Goal: Task Accomplishment & Management: Use online tool/utility

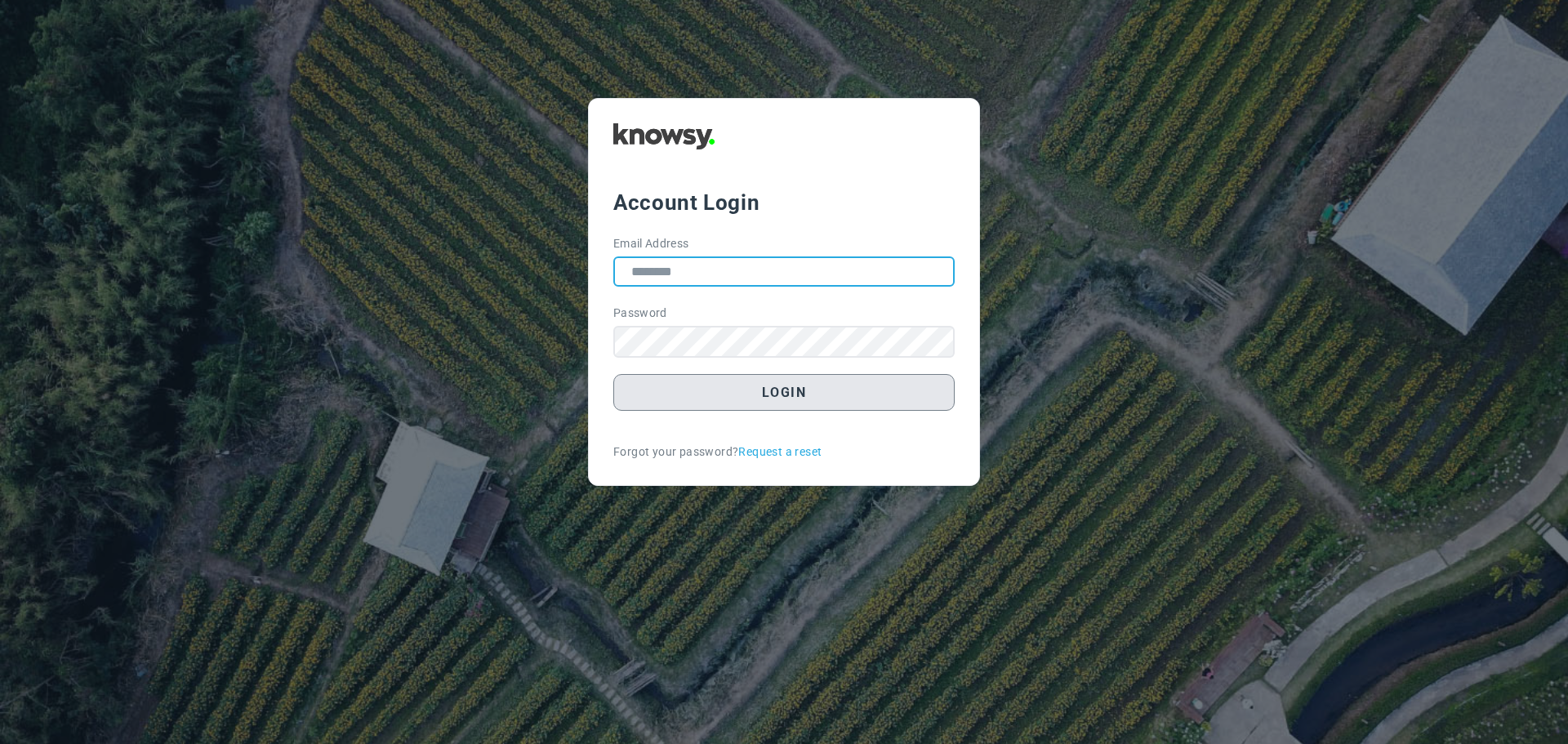
type input "**********"
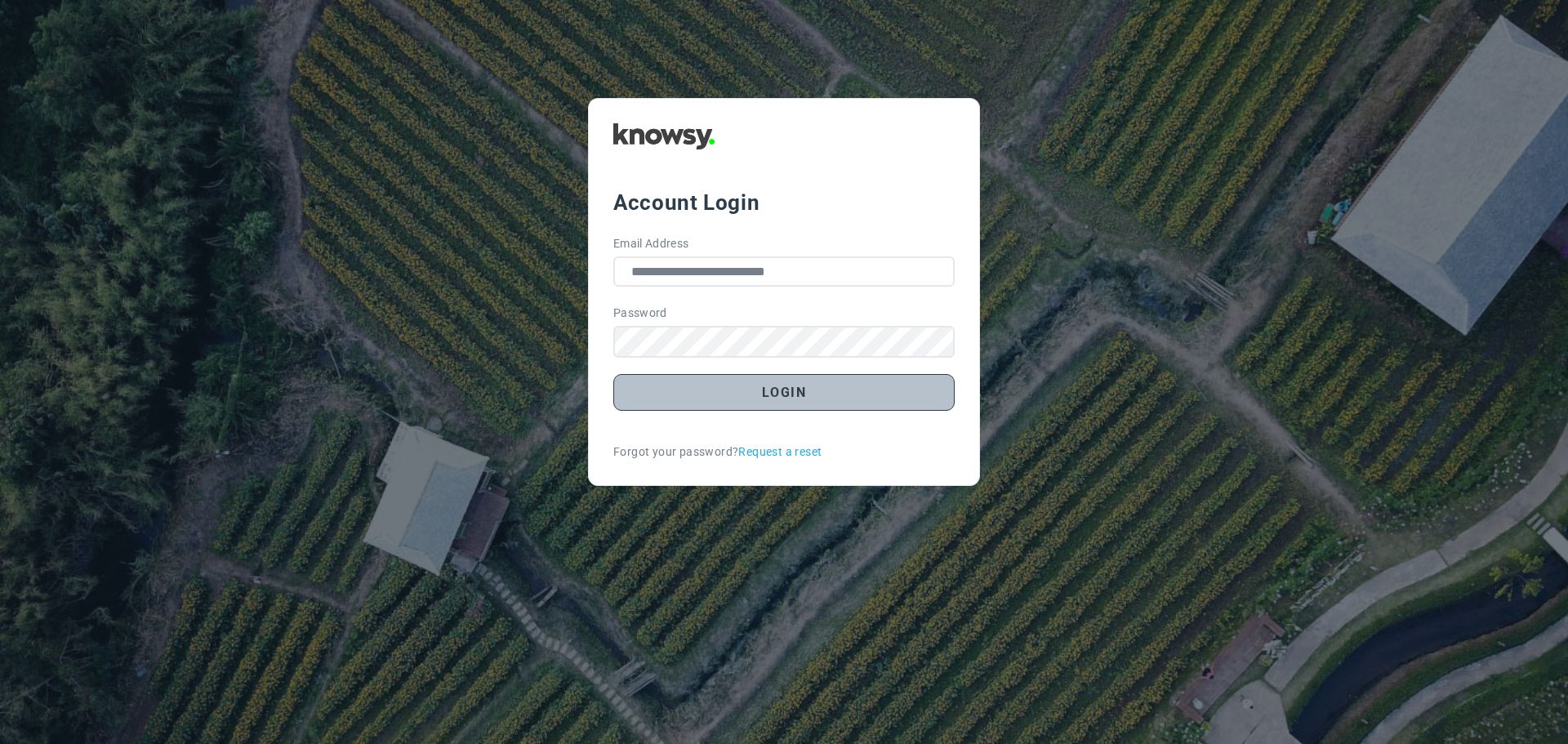
click at [783, 390] on button "Login" at bounding box center [784, 392] width 341 height 36
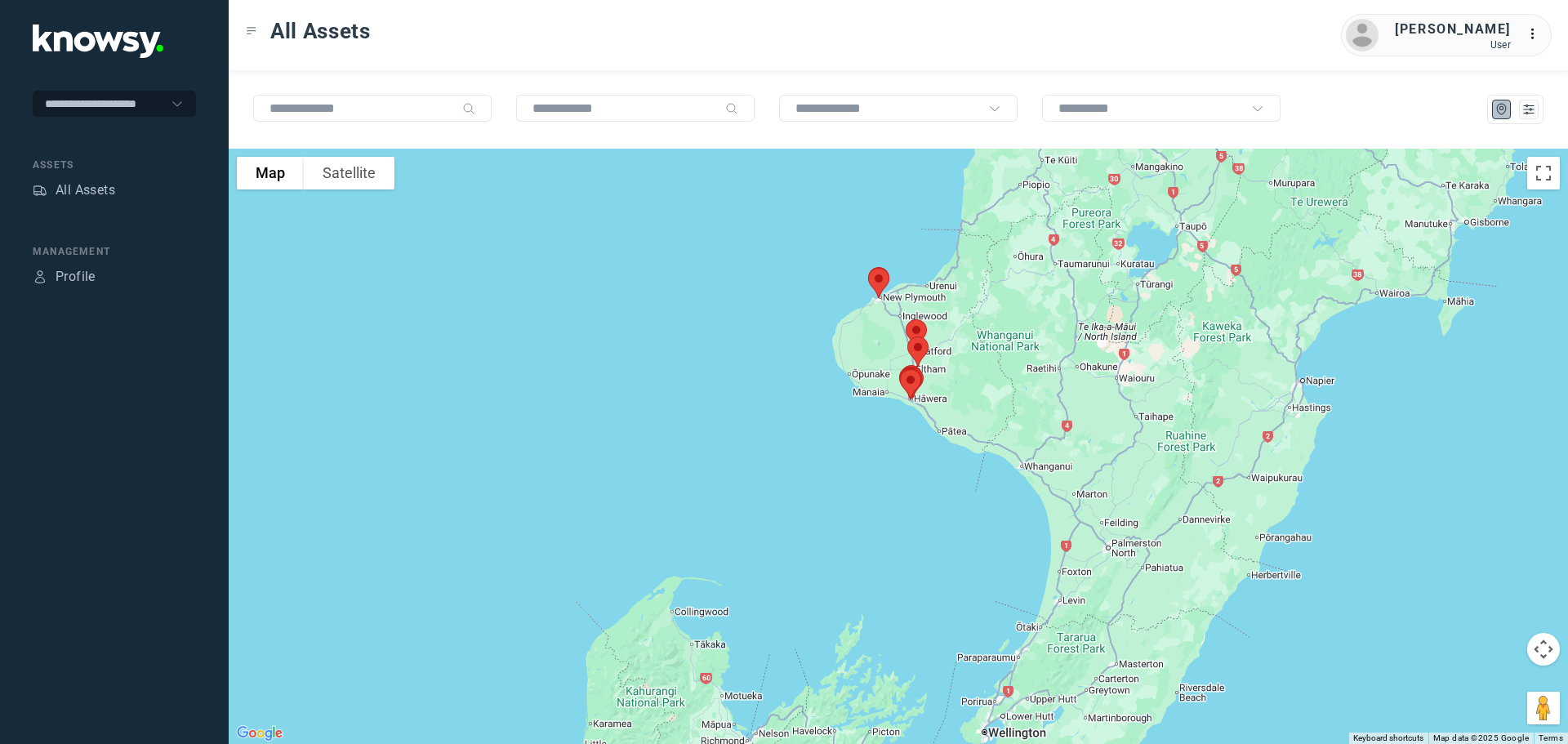
drag, startPoint x: 851, startPoint y: 415, endPoint x: 838, endPoint y: 485, distance: 71.2
click at [838, 485] on div at bounding box center [898, 446] width 1340 height 595
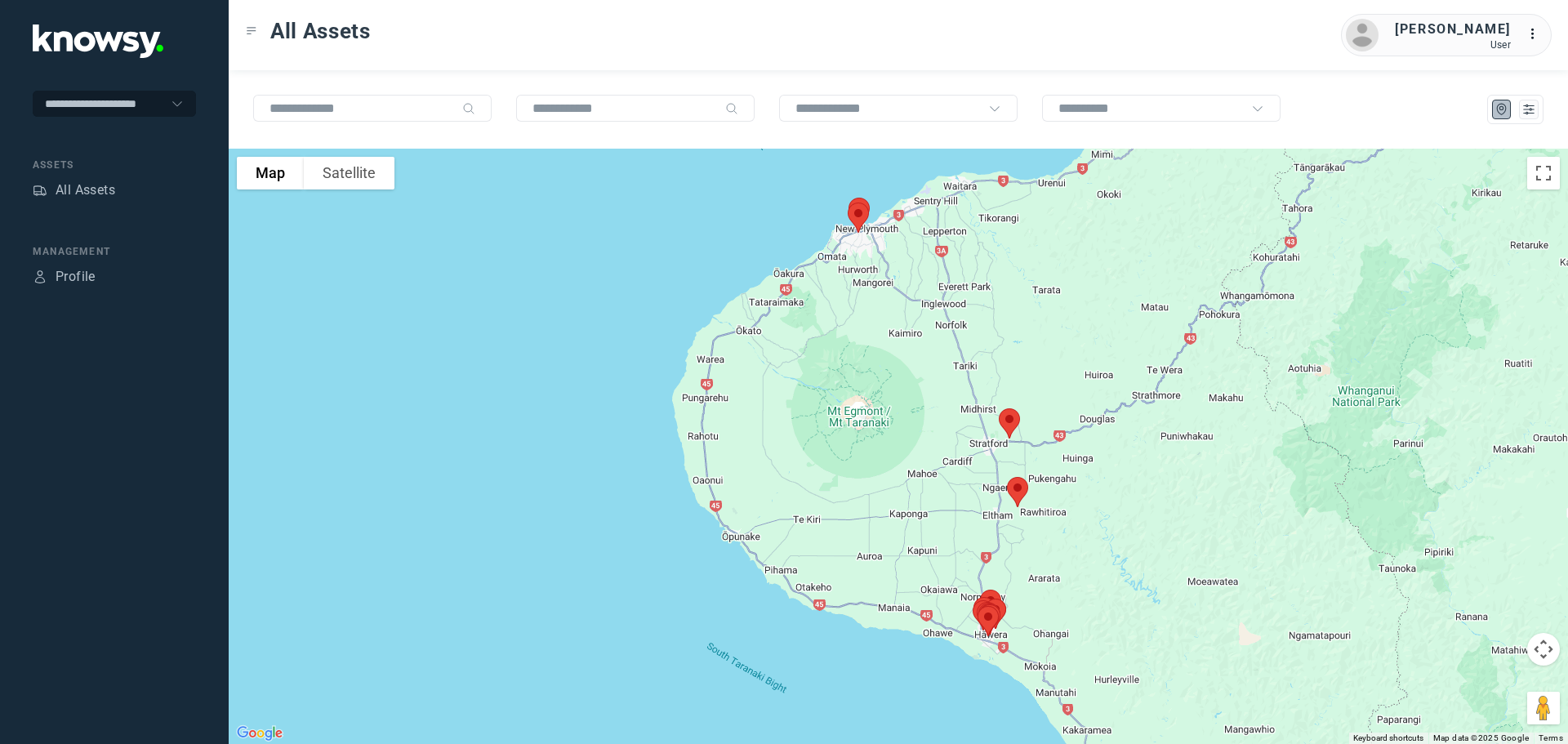
drag, startPoint x: 897, startPoint y: 342, endPoint x: 878, endPoint y: 480, distance: 139.3
click at [878, 480] on div at bounding box center [898, 446] width 1340 height 595
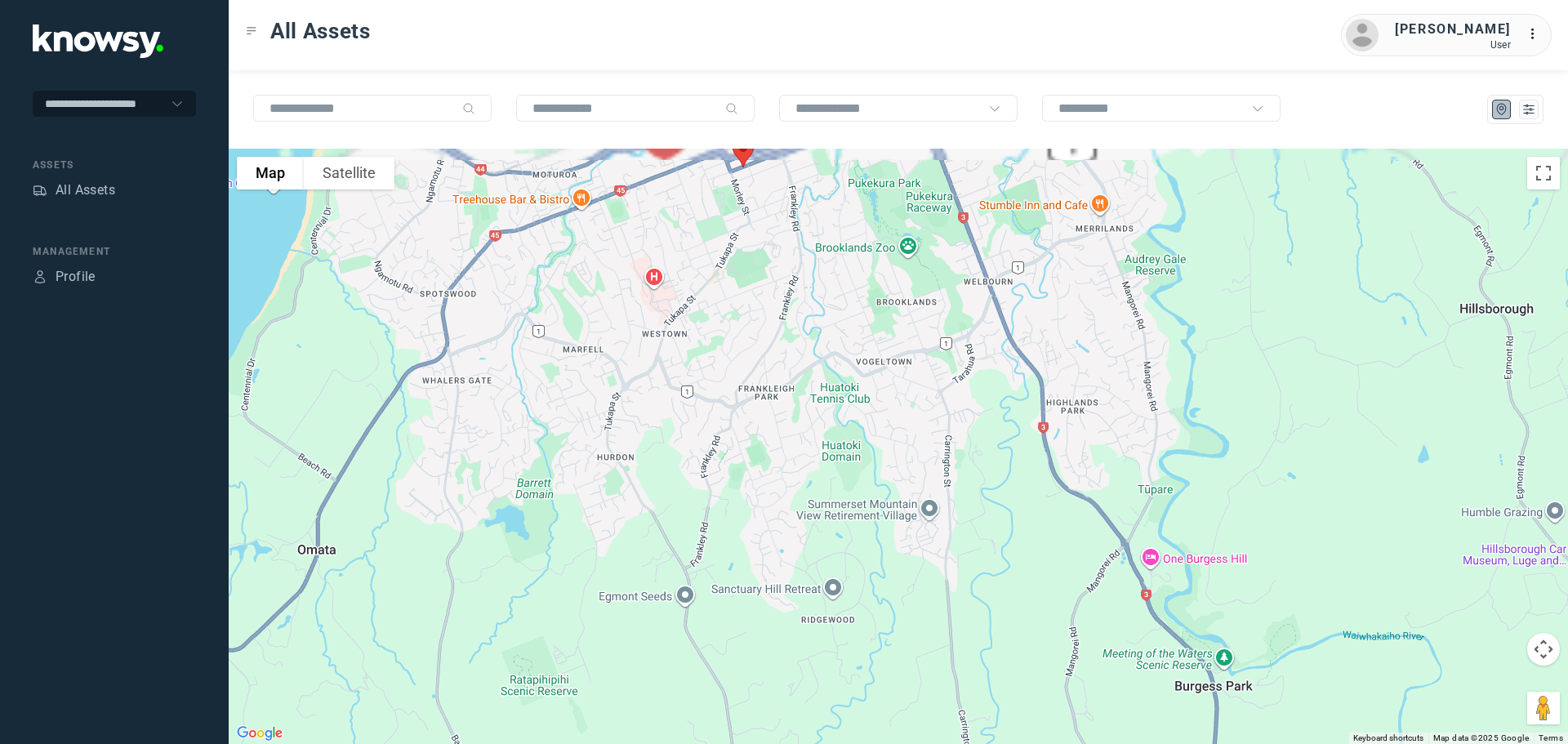
drag, startPoint x: 810, startPoint y: 331, endPoint x: 811, endPoint y: 515, distance: 184.0
click at [811, 515] on div at bounding box center [898, 446] width 1340 height 595
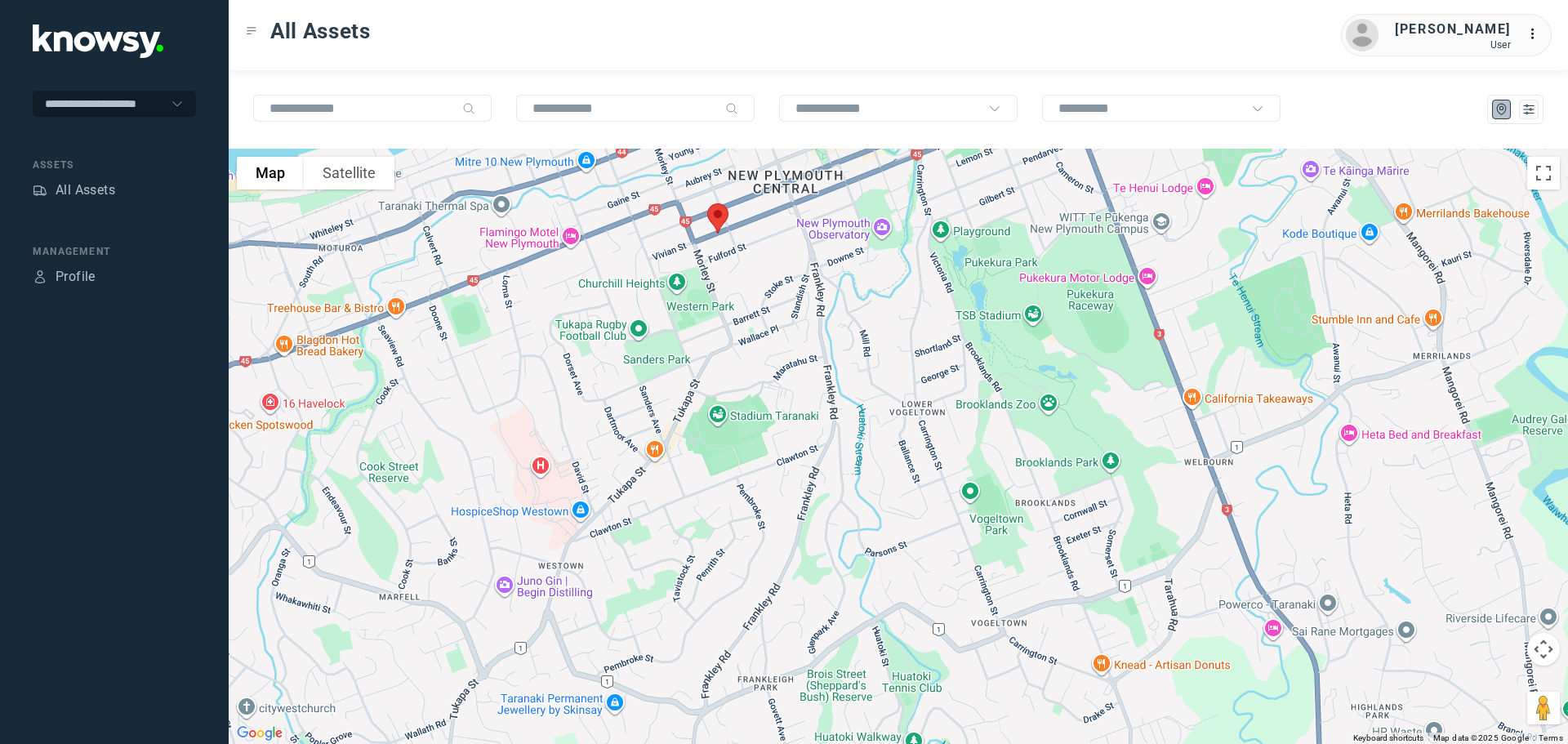
click at [723, 215] on img at bounding box center [717, 218] width 34 height 43
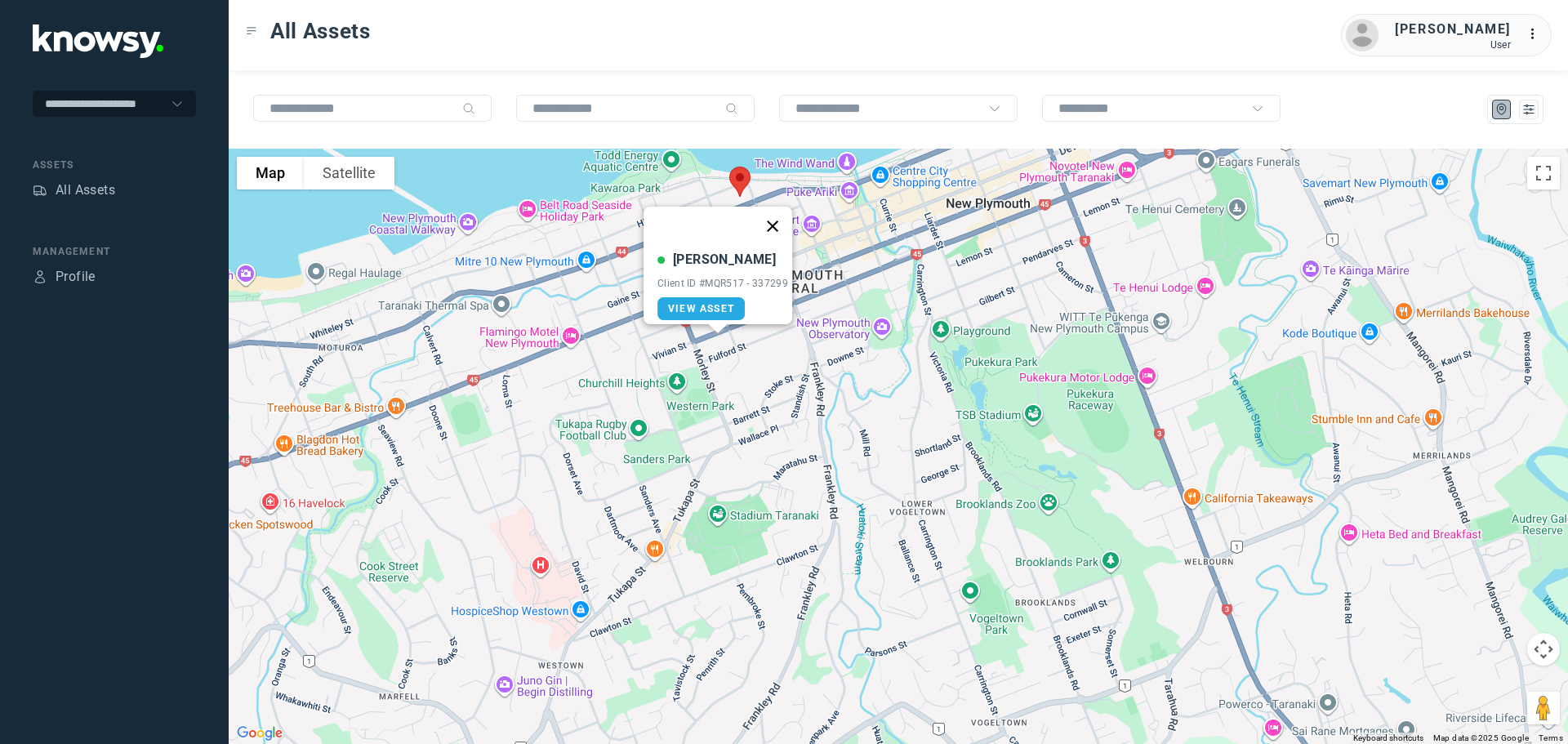
click at [784, 216] on button "Close" at bounding box center [772, 226] width 39 height 39
click at [742, 177] on img at bounding box center [740, 182] width 34 height 43
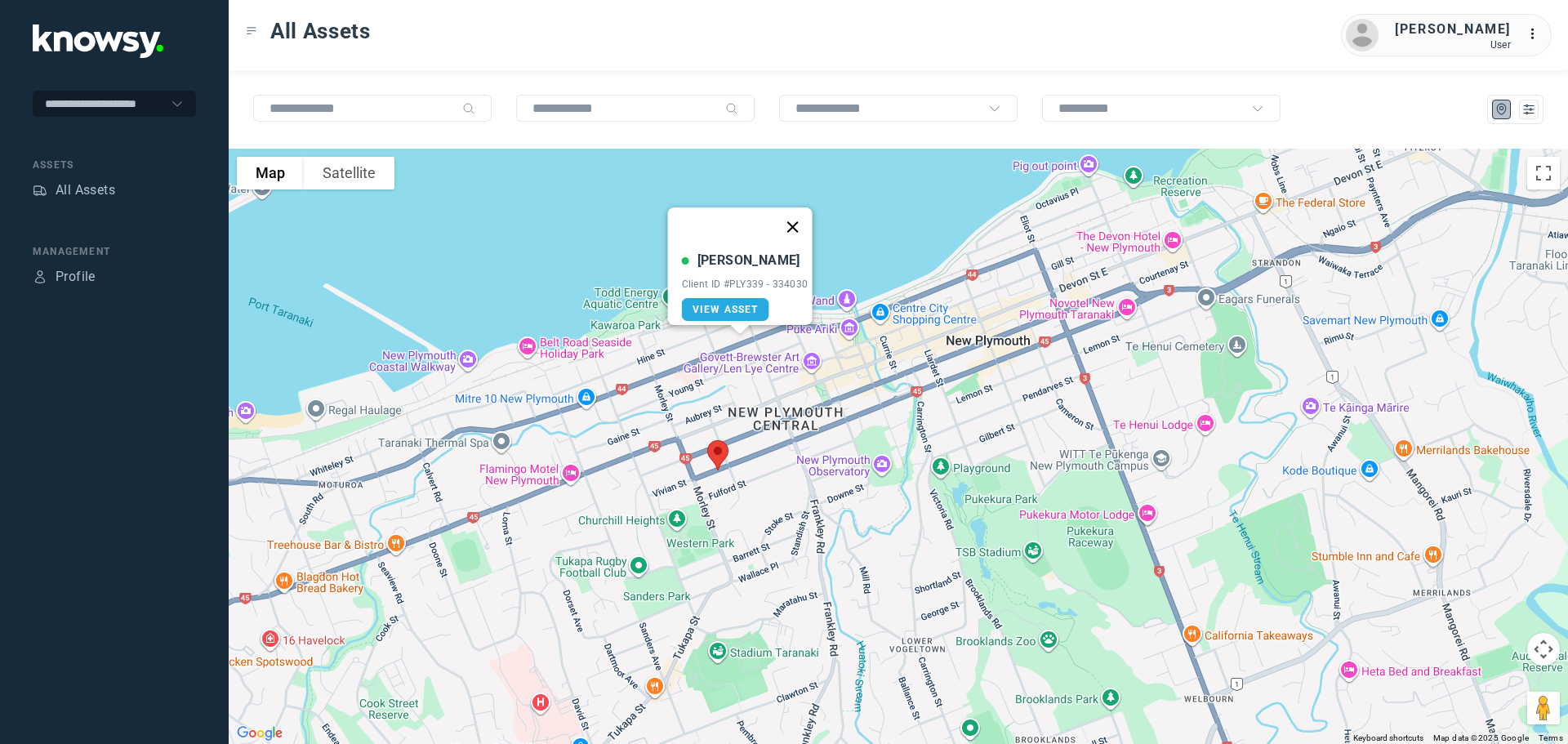
click at [798, 211] on button "Close" at bounding box center [792, 227] width 39 height 39
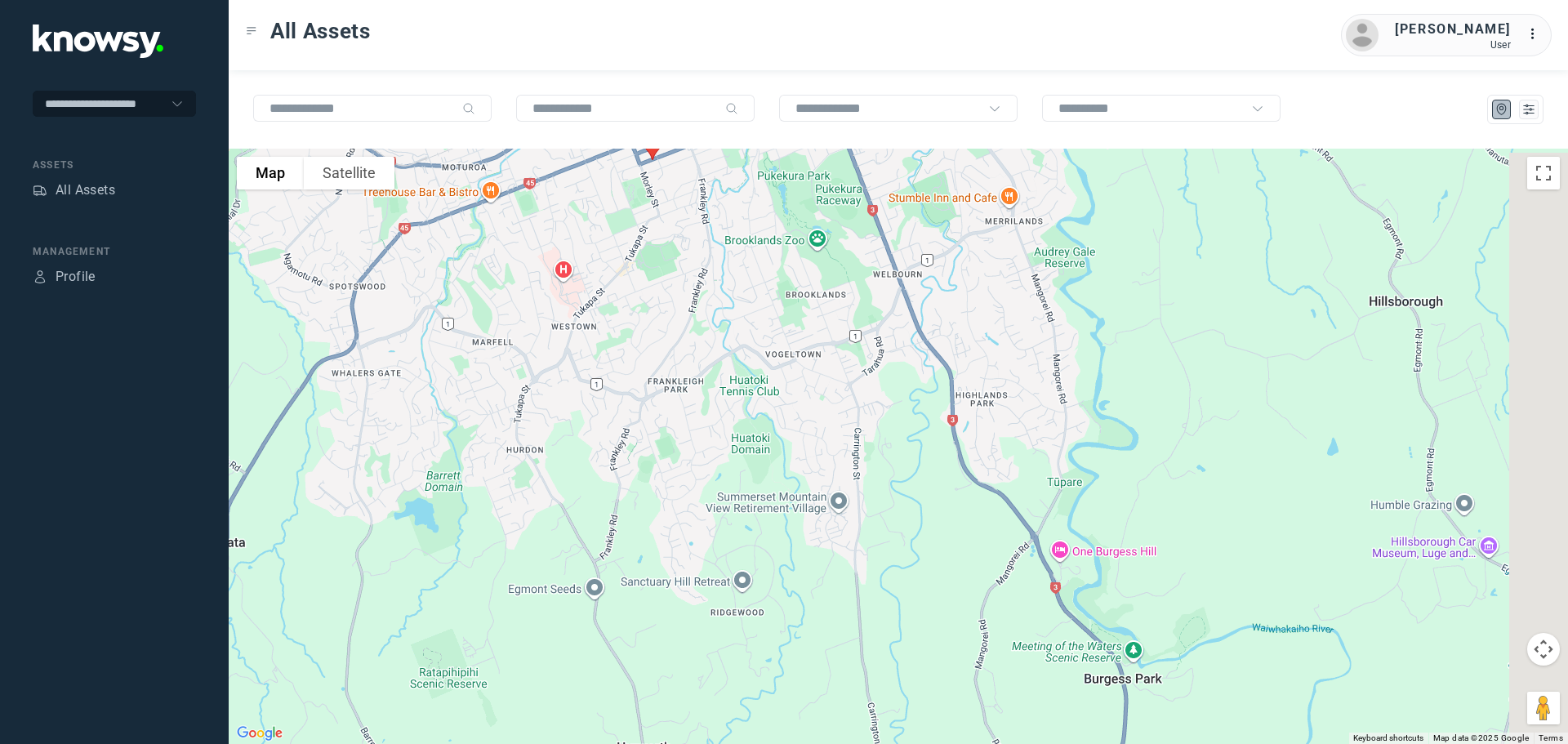
drag, startPoint x: 956, startPoint y: 517, endPoint x: 838, endPoint y: 290, distance: 255.8
click at [838, 283] on div at bounding box center [898, 446] width 1340 height 595
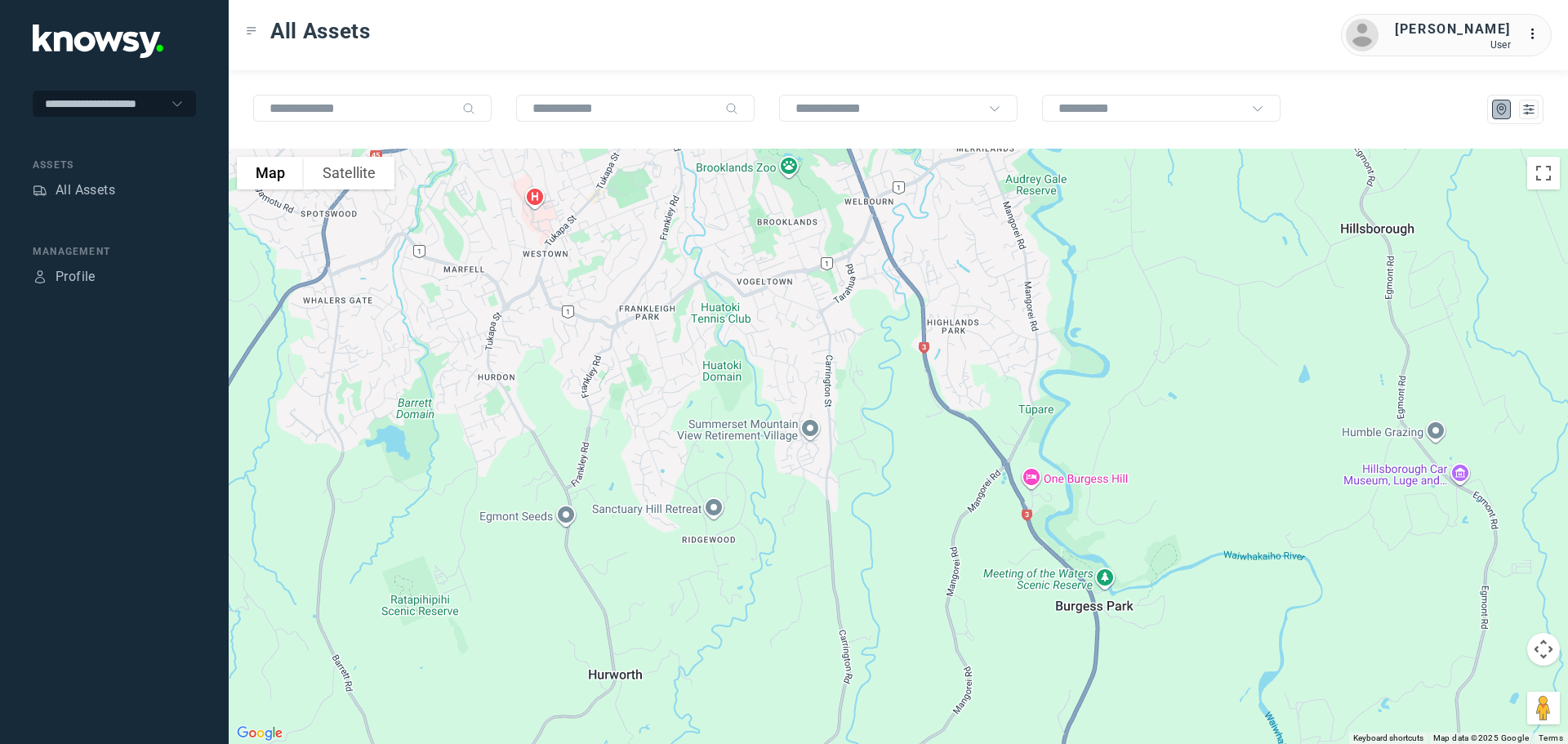
drag, startPoint x: 858, startPoint y: 382, endPoint x: 820, endPoint y: 138, distance: 246.9
click at [820, 138] on div "To navigate the map with touch gestures double-tap and hold your finger on the …" at bounding box center [898, 406] width 1340 height 673
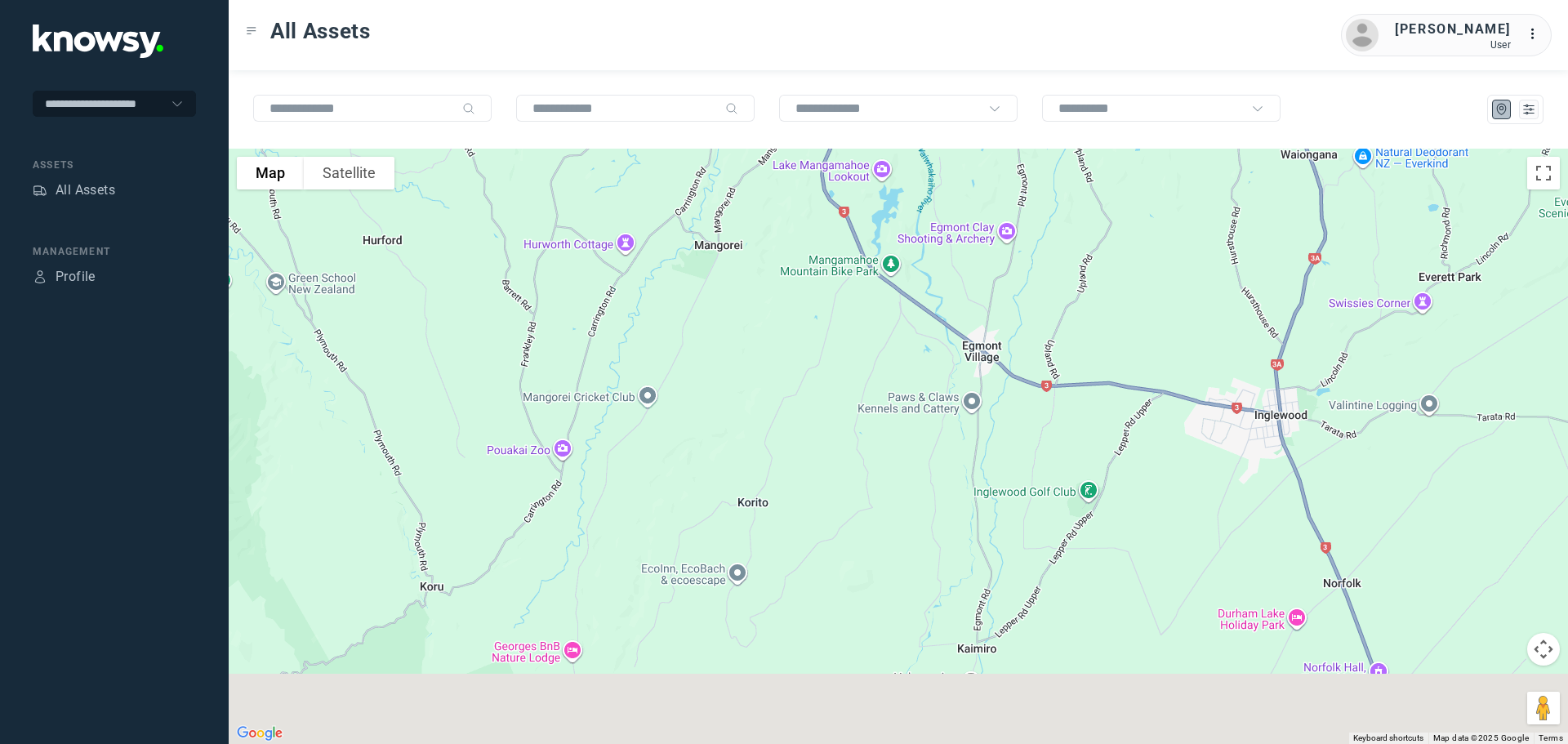
drag, startPoint x: 938, startPoint y: 429, endPoint x: 755, endPoint y: 204, distance: 290.0
click at [764, 209] on div at bounding box center [898, 446] width 1340 height 595
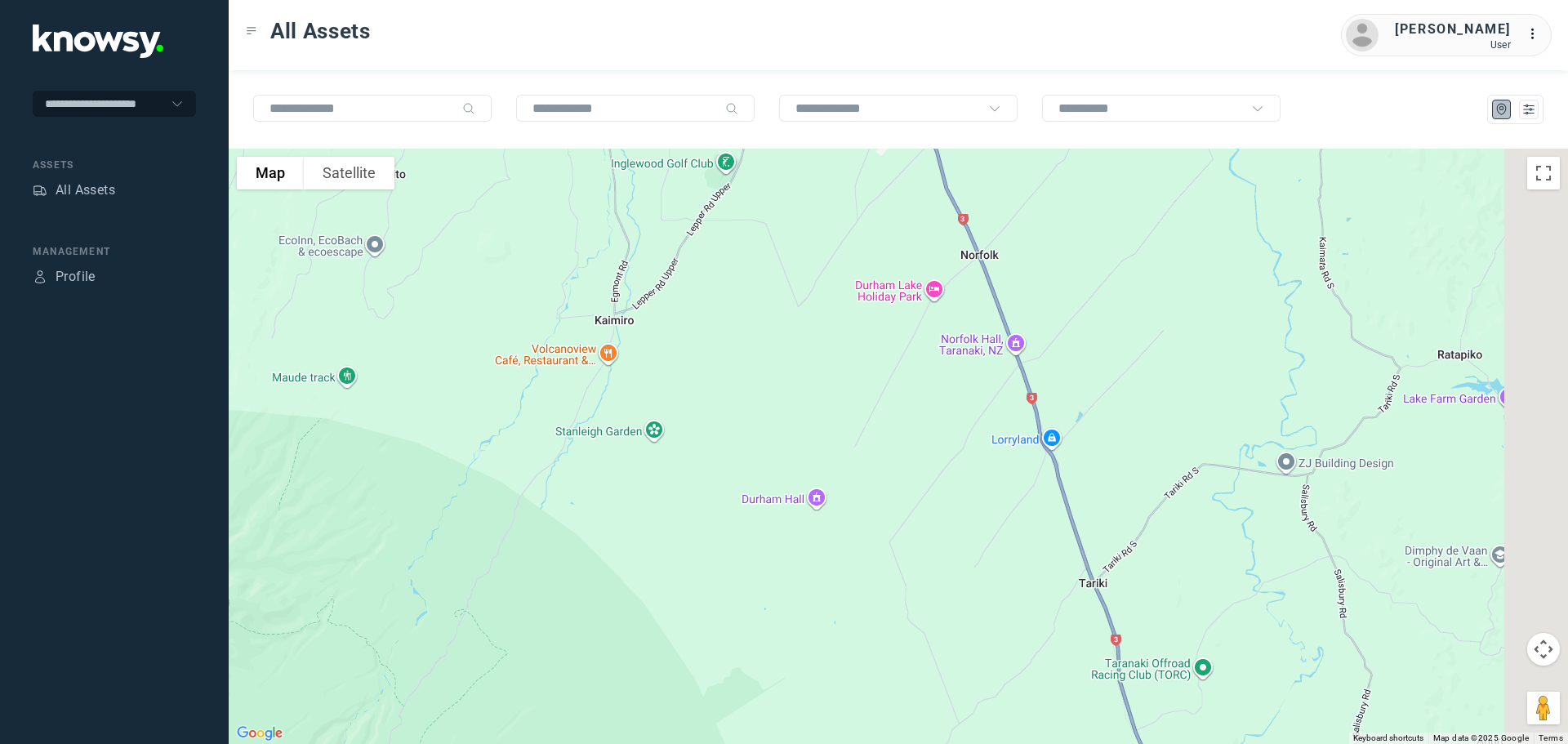
drag, startPoint x: 939, startPoint y: 295, endPoint x: 749, endPoint y: 154, distance: 236.6
click at [764, 157] on div at bounding box center [898, 446] width 1340 height 595
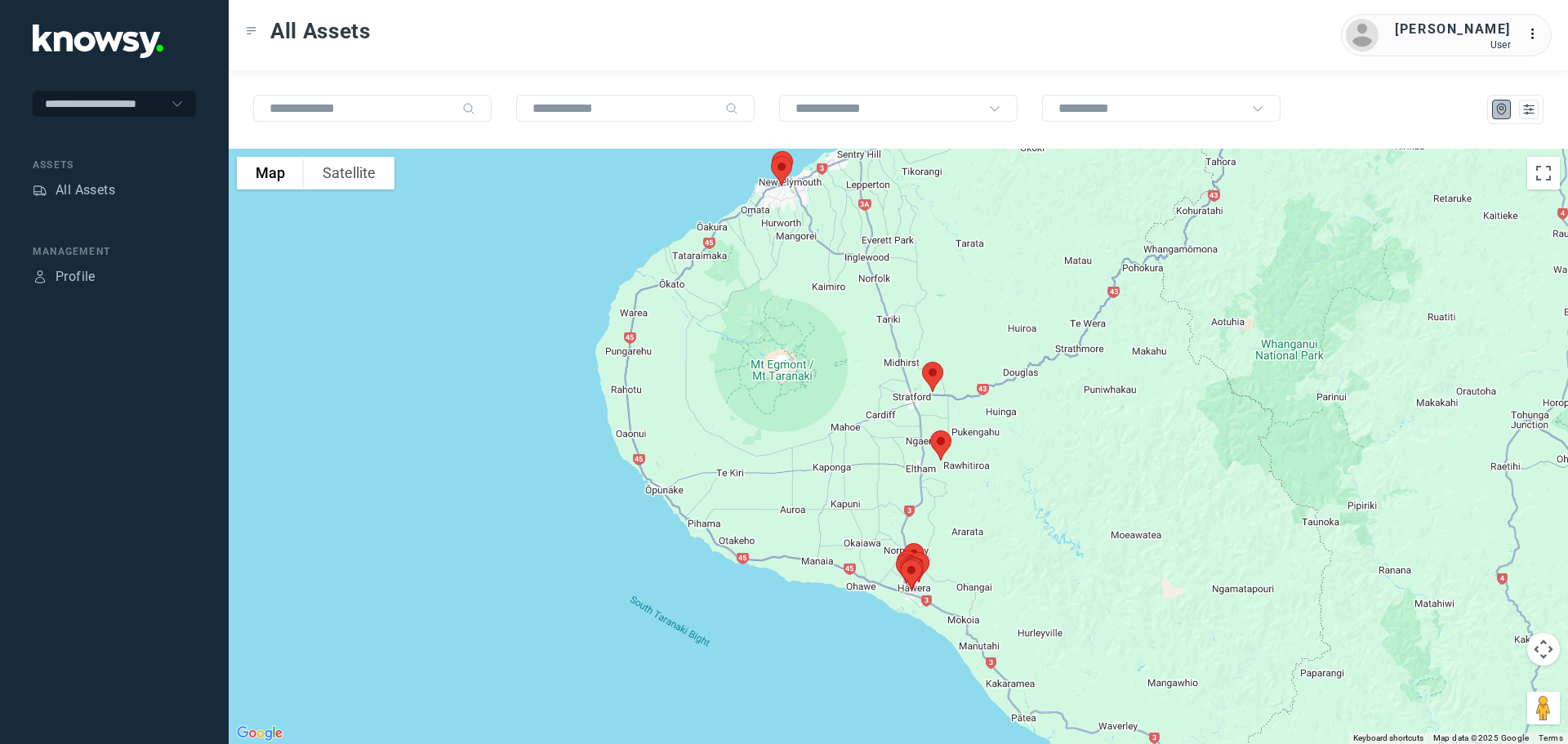
drag, startPoint x: 857, startPoint y: 294, endPoint x: 808, endPoint y: 174, distance: 129.6
click at [808, 174] on div at bounding box center [898, 446] width 1340 height 595
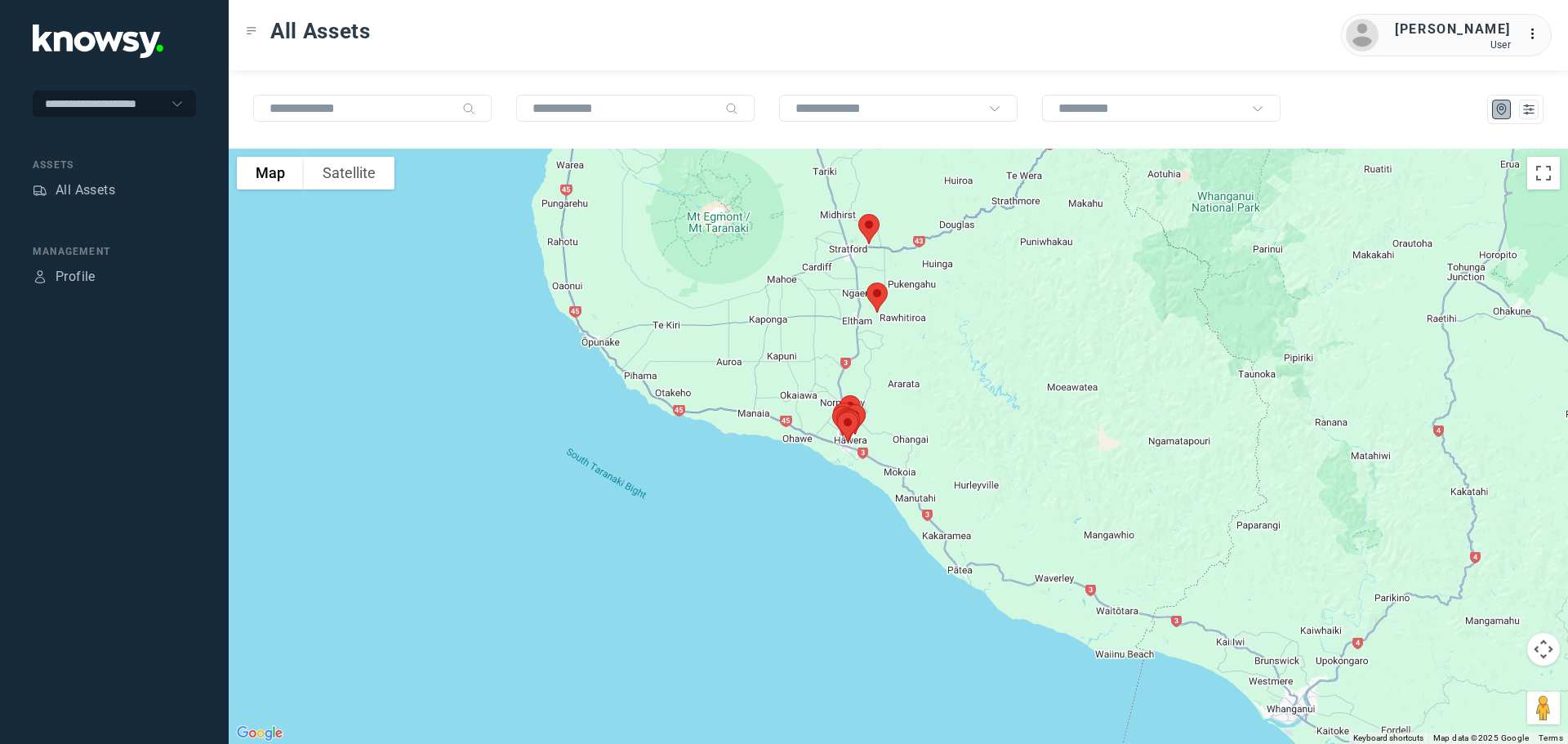
click at [877, 227] on img at bounding box center [868, 229] width 34 height 43
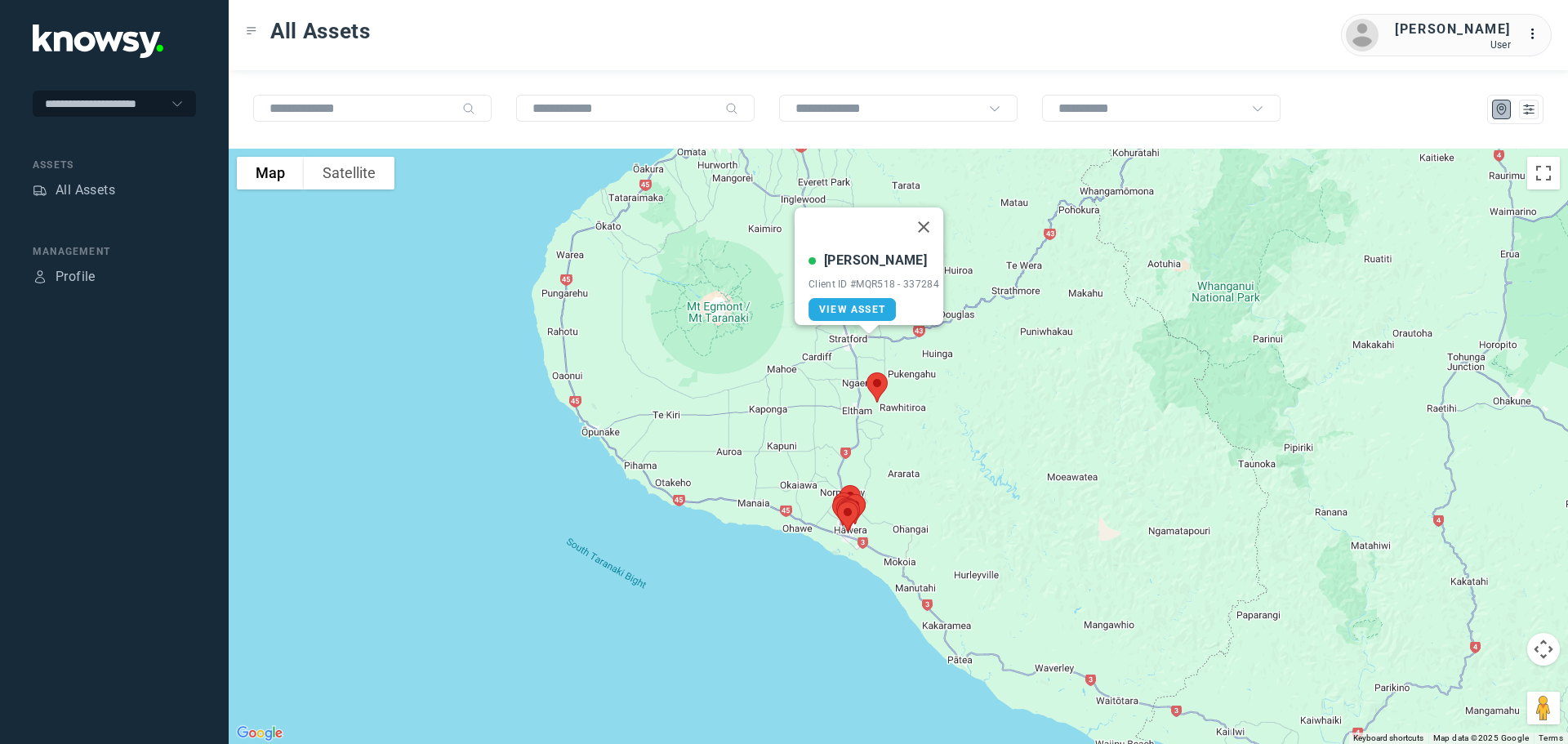
click at [926, 220] on button "Close" at bounding box center [923, 227] width 39 height 39
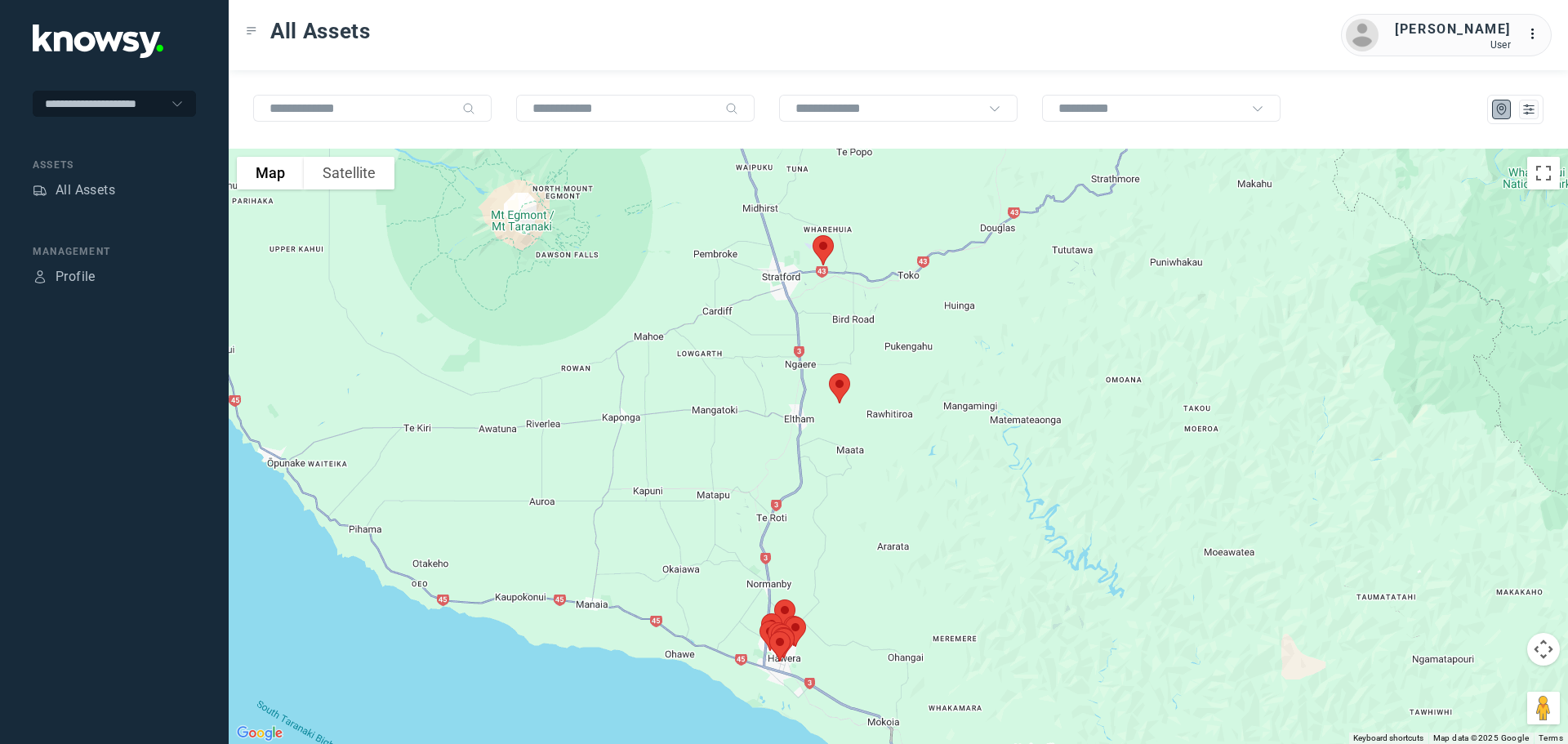
click at [848, 391] on img at bounding box center [839, 388] width 34 height 43
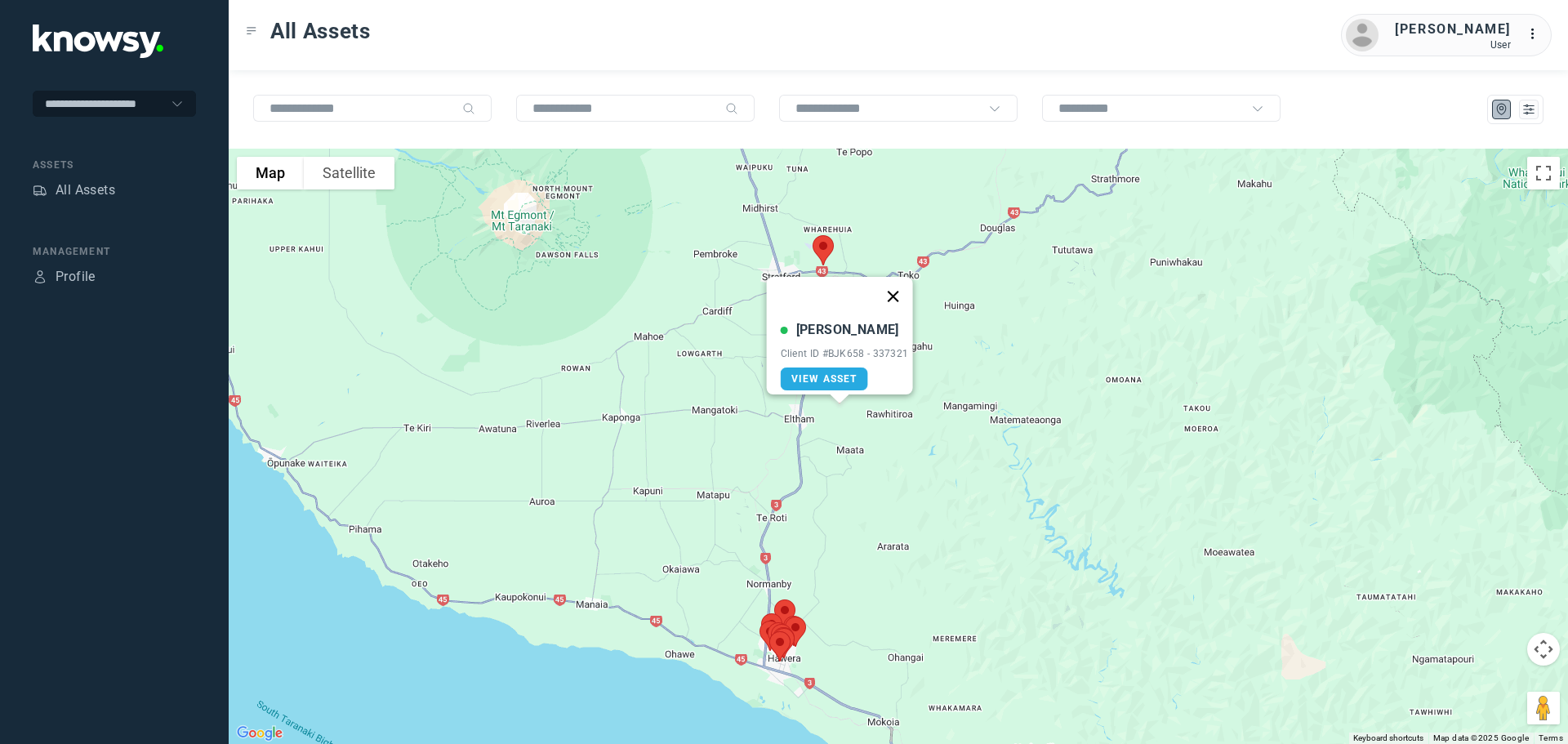
click at [895, 287] on button "Close" at bounding box center [893, 296] width 39 height 39
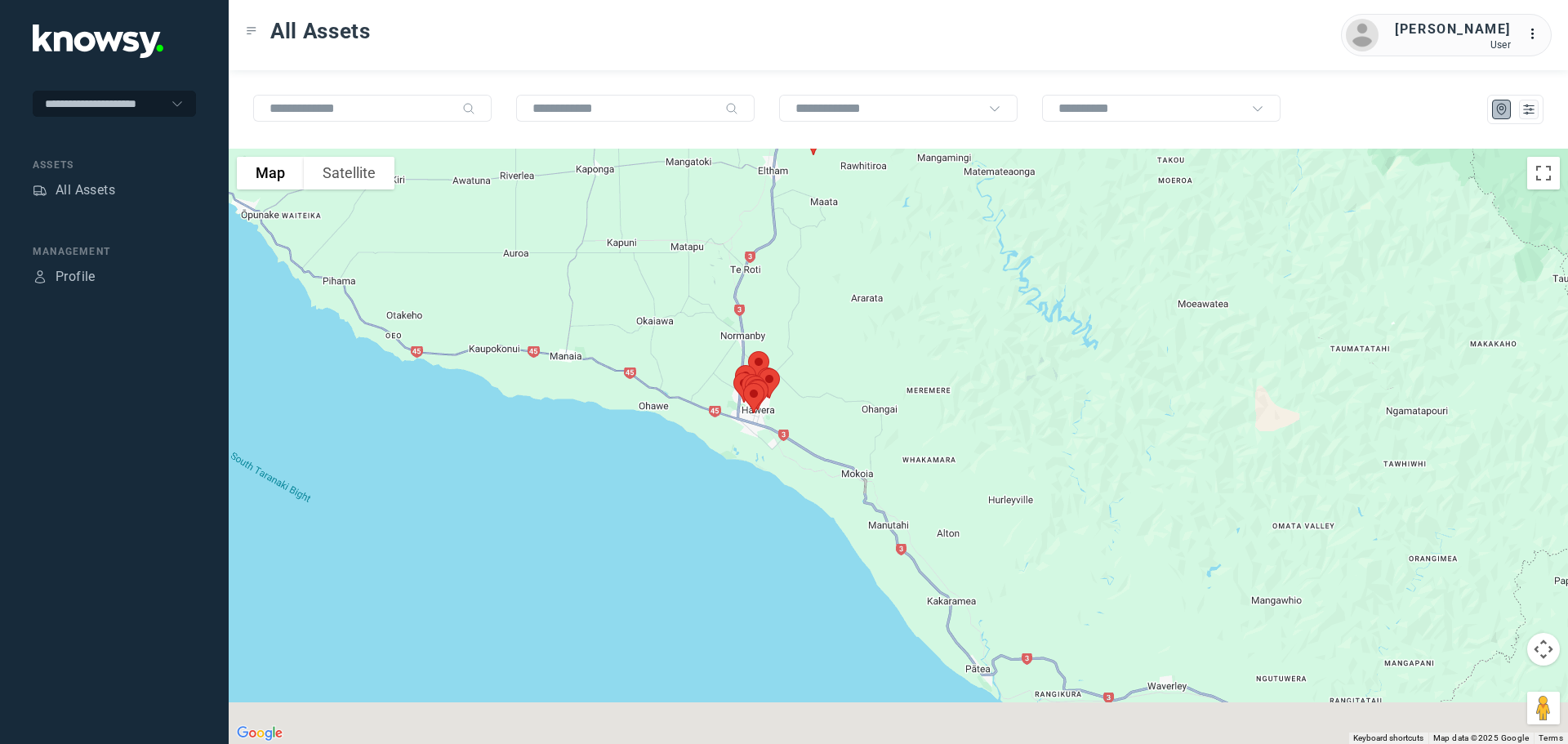
drag, startPoint x: 885, startPoint y: 473, endPoint x: 861, endPoint y: 232, distance: 242.2
click at [861, 232] on div at bounding box center [898, 446] width 1340 height 595
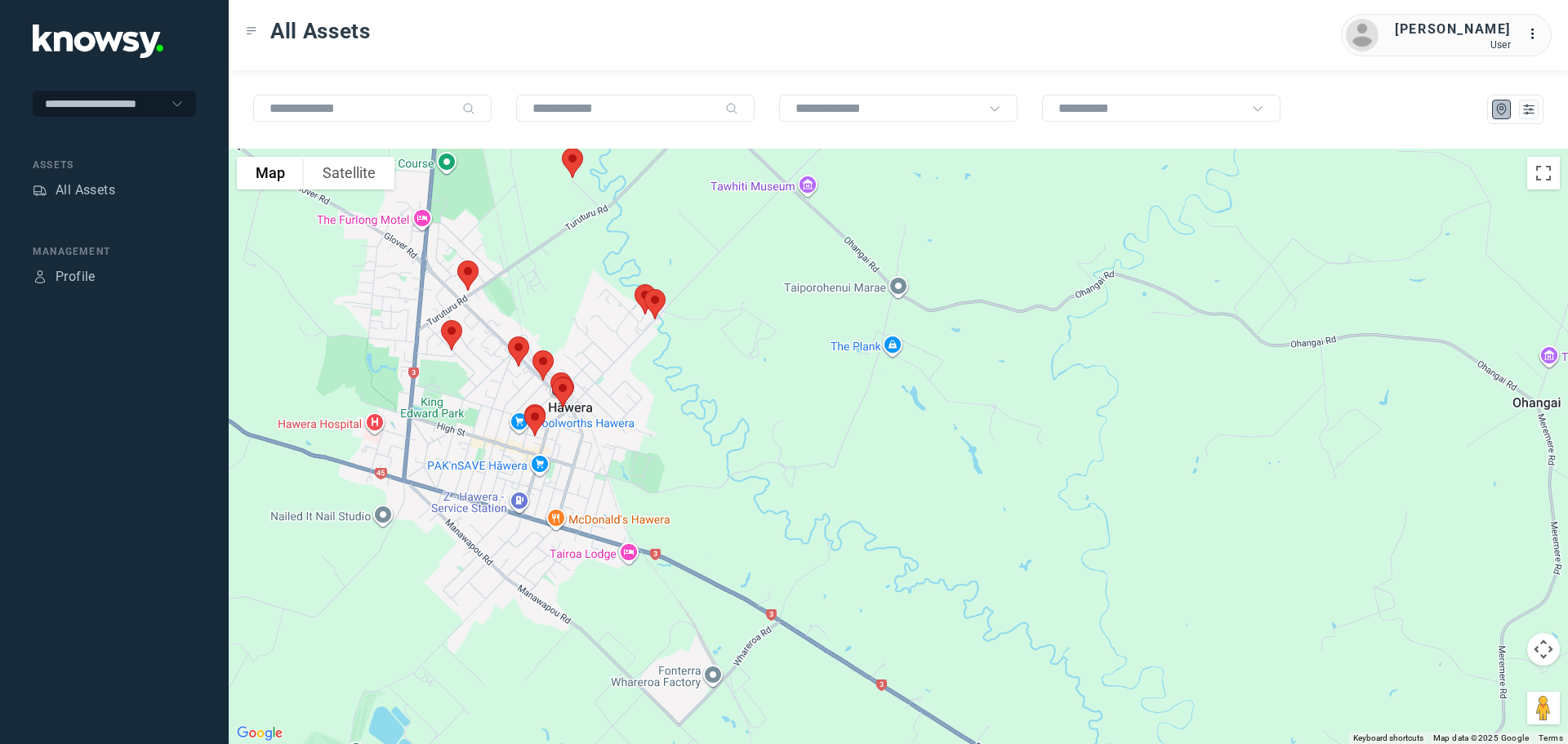
drag, startPoint x: 705, startPoint y: 380, endPoint x: 861, endPoint y: 331, distance: 163.5
click at [861, 331] on div at bounding box center [898, 446] width 1340 height 595
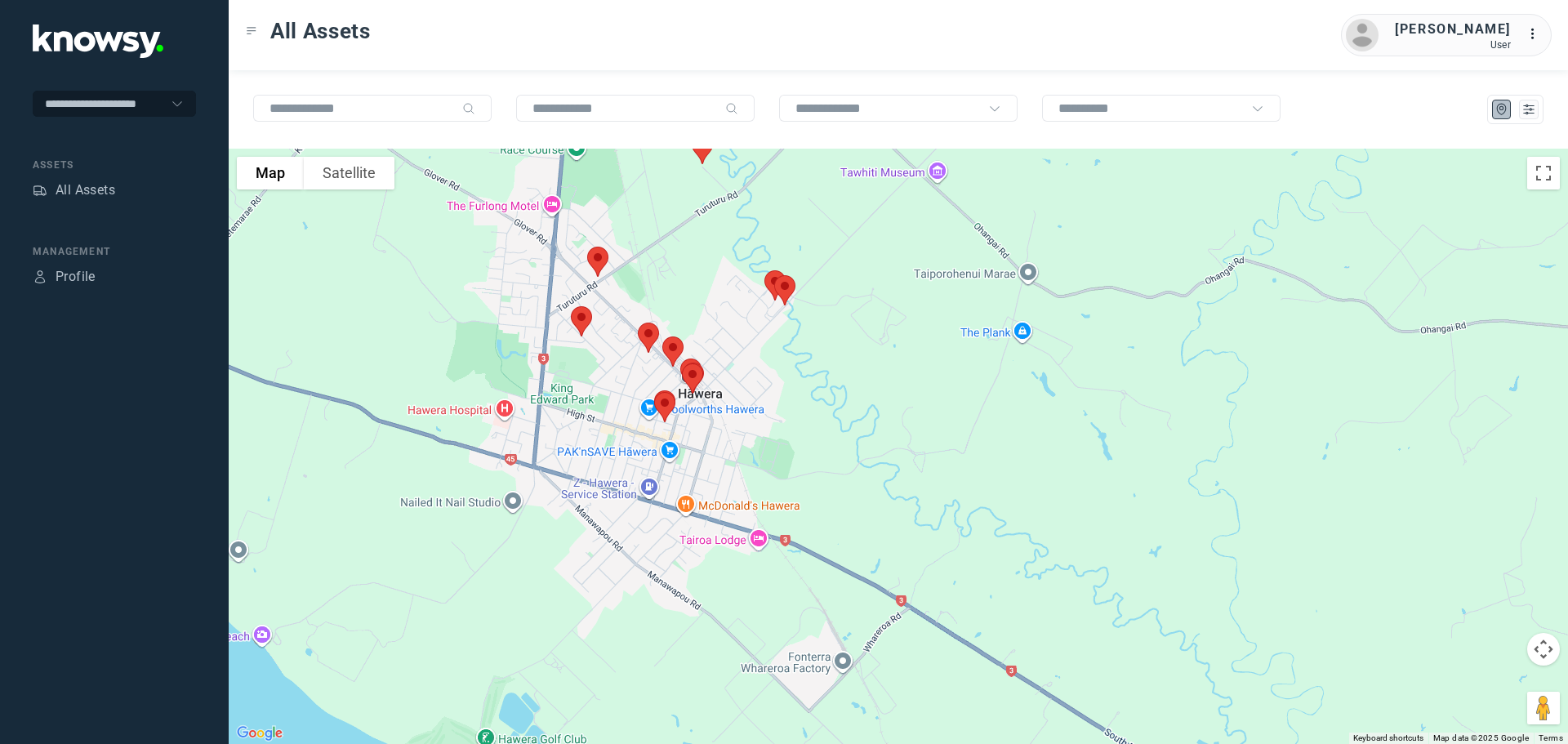
drag, startPoint x: 849, startPoint y: 251, endPoint x: 875, endPoint y: 401, distance: 152.2
click at [875, 401] on div at bounding box center [898, 446] width 1340 height 595
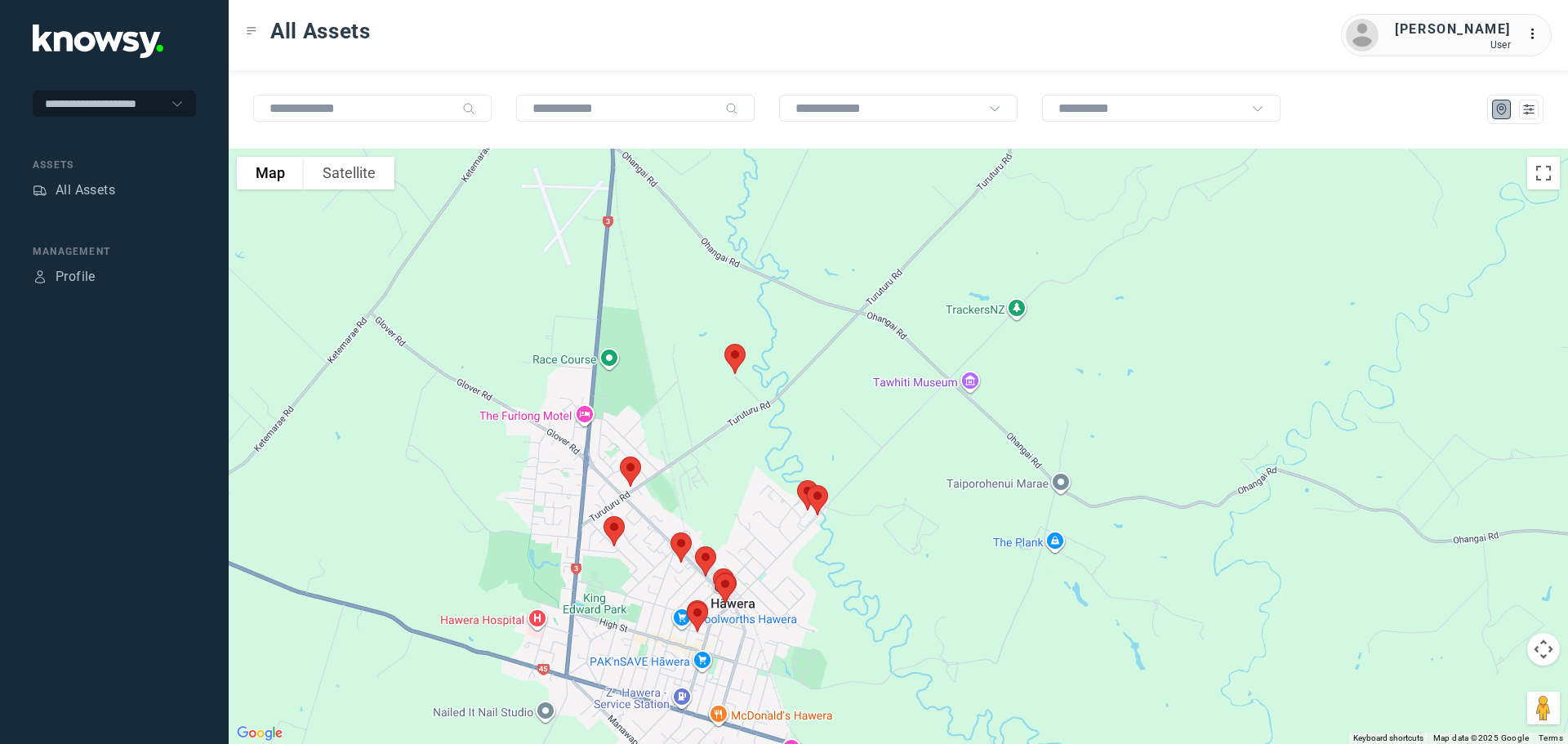
click at [740, 354] on img at bounding box center [735, 358] width 34 height 43
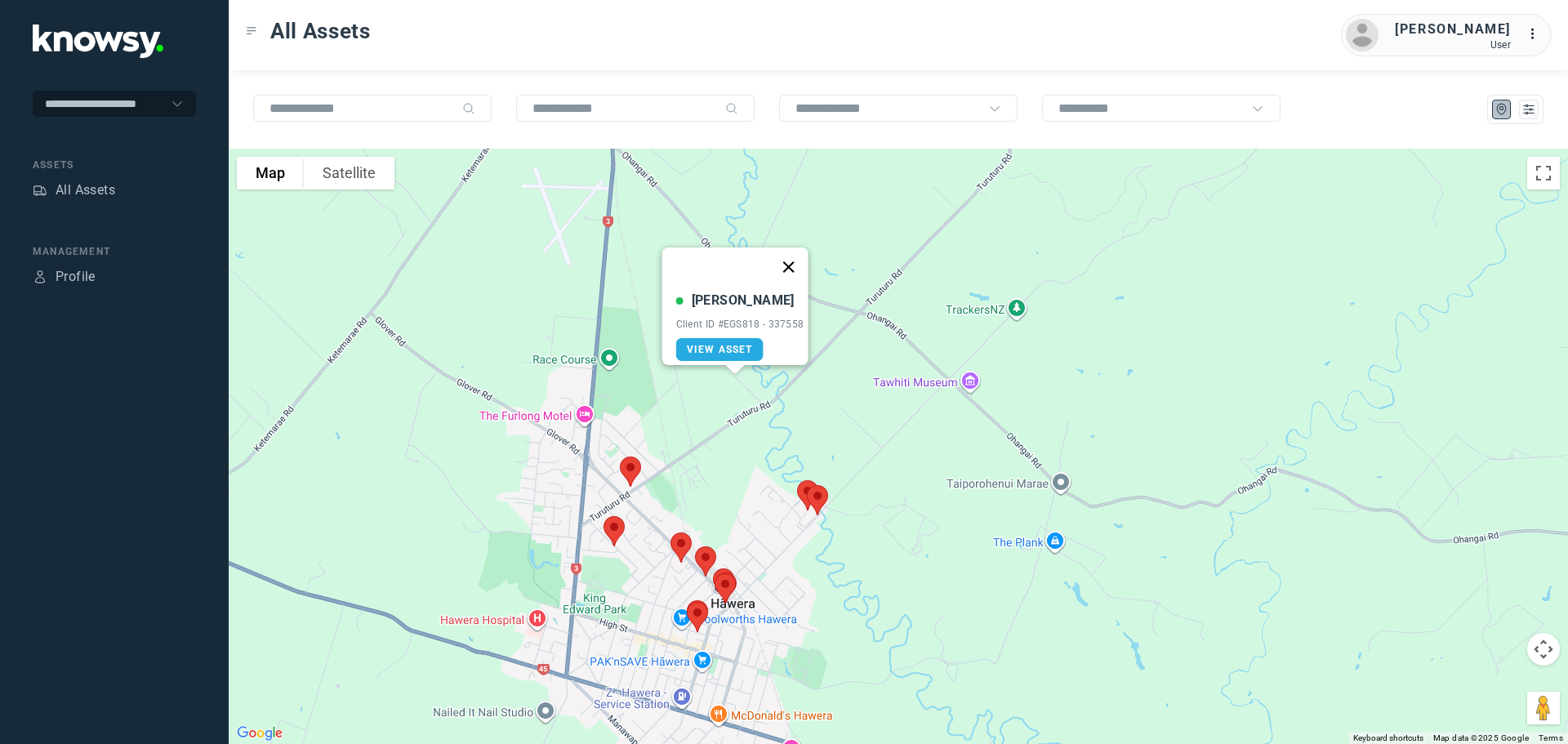
click at [791, 253] on button "Close" at bounding box center [788, 267] width 39 height 39
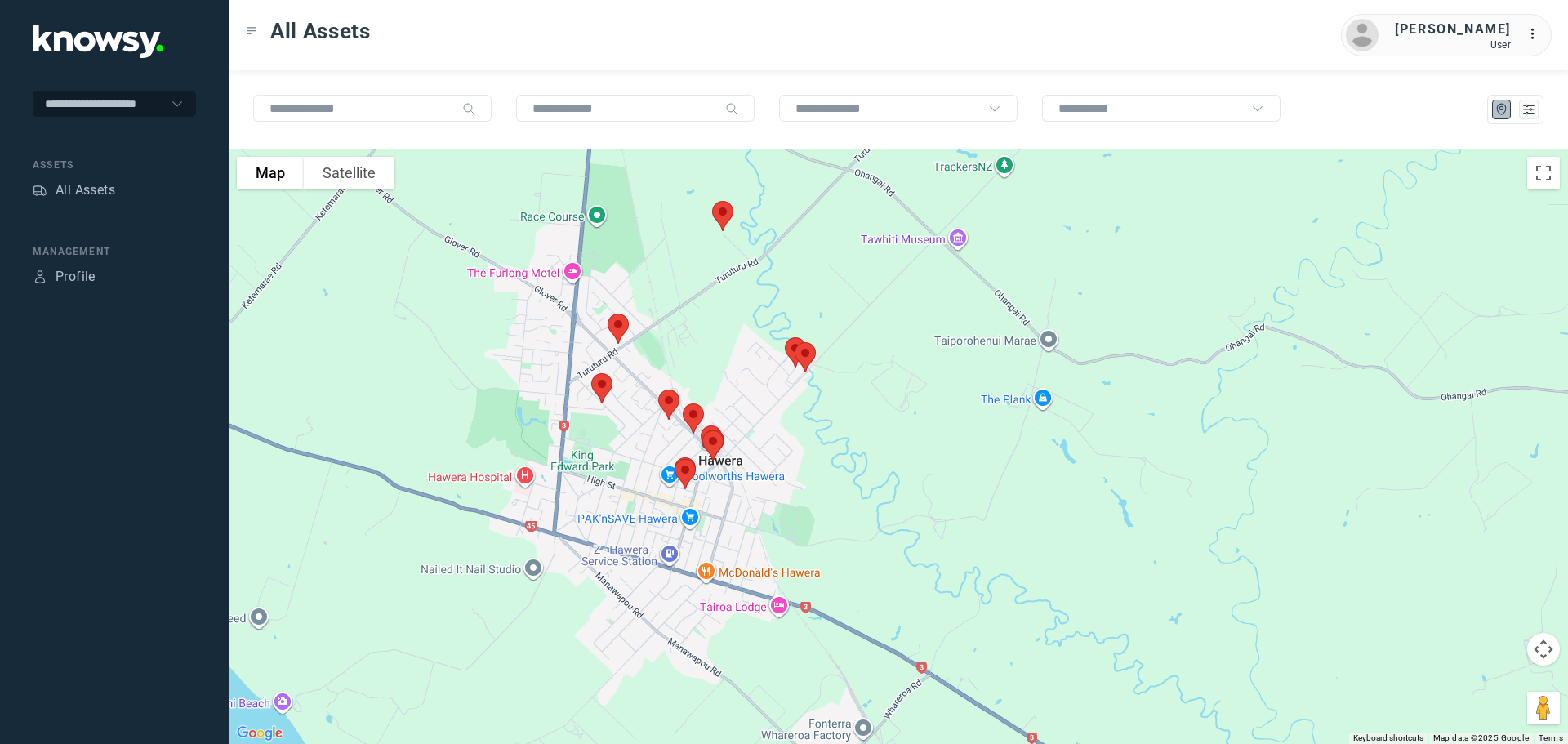
drag, startPoint x: 757, startPoint y: 448, endPoint x: 744, endPoint y: 299, distance: 149.6
click at [744, 299] on div at bounding box center [898, 446] width 1340 height 595
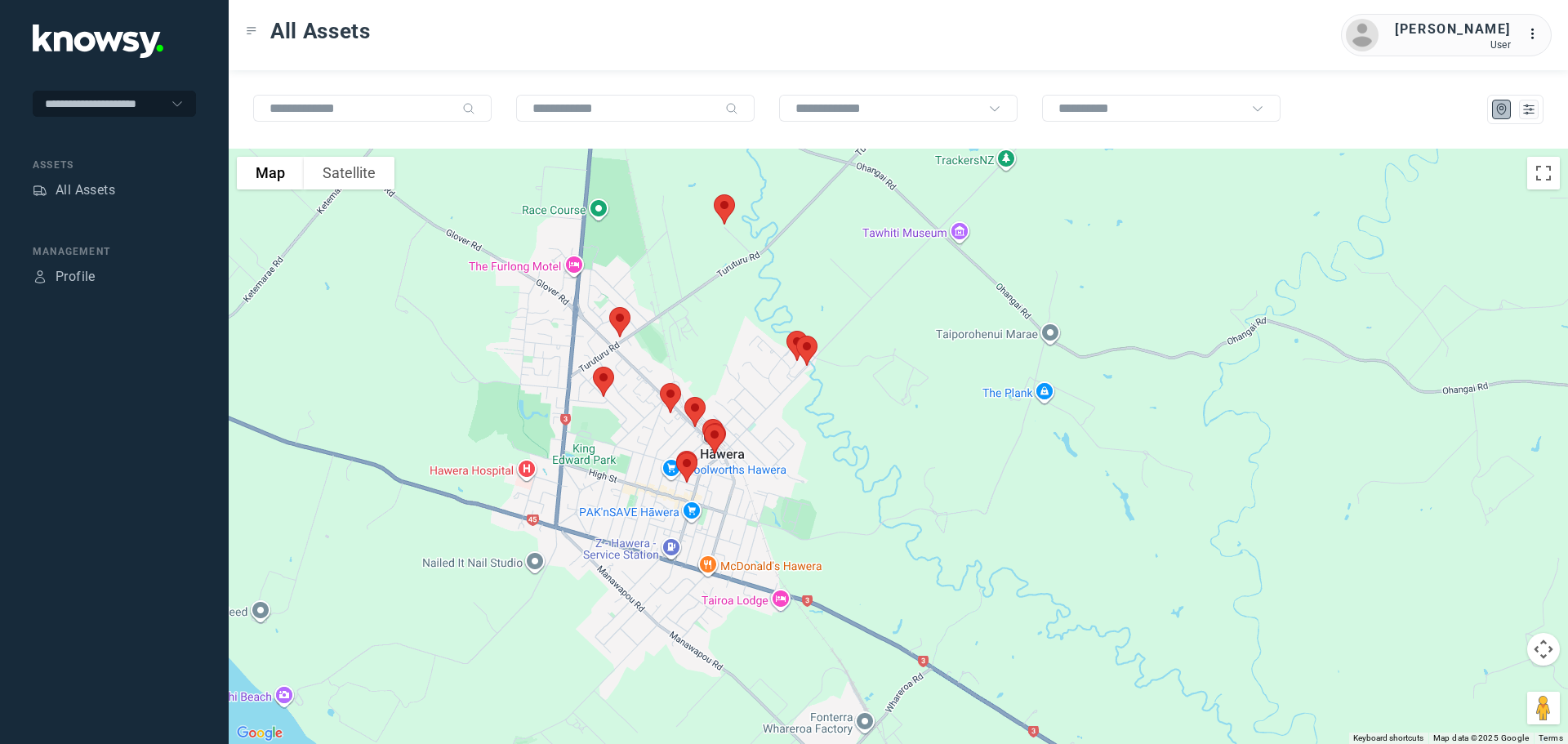
click at [620, 319] on img at bounding box center [620, 322] width 34 height 43
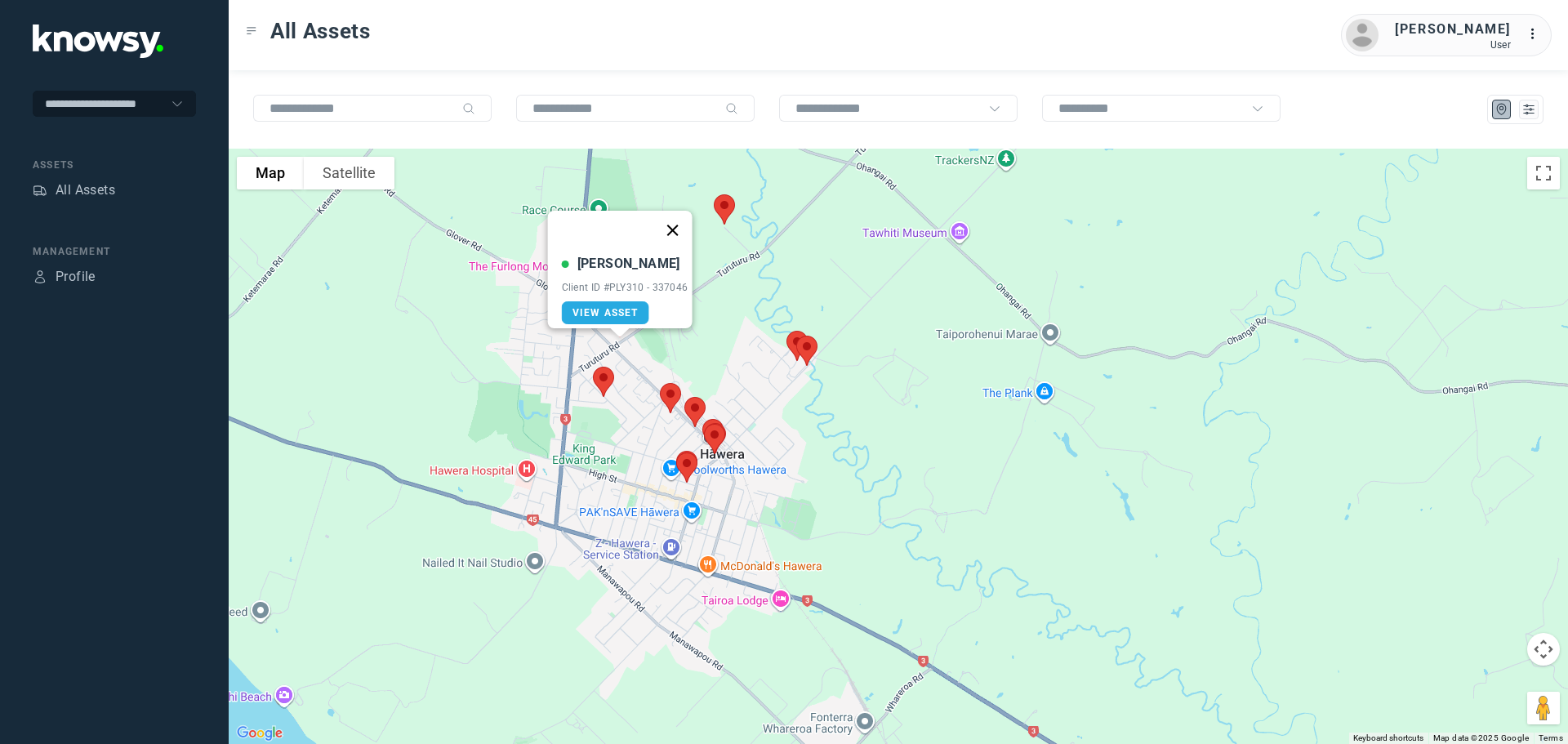
click at [680, 222] on button "Close" at bounding box center [672, 230] width 39 height 39
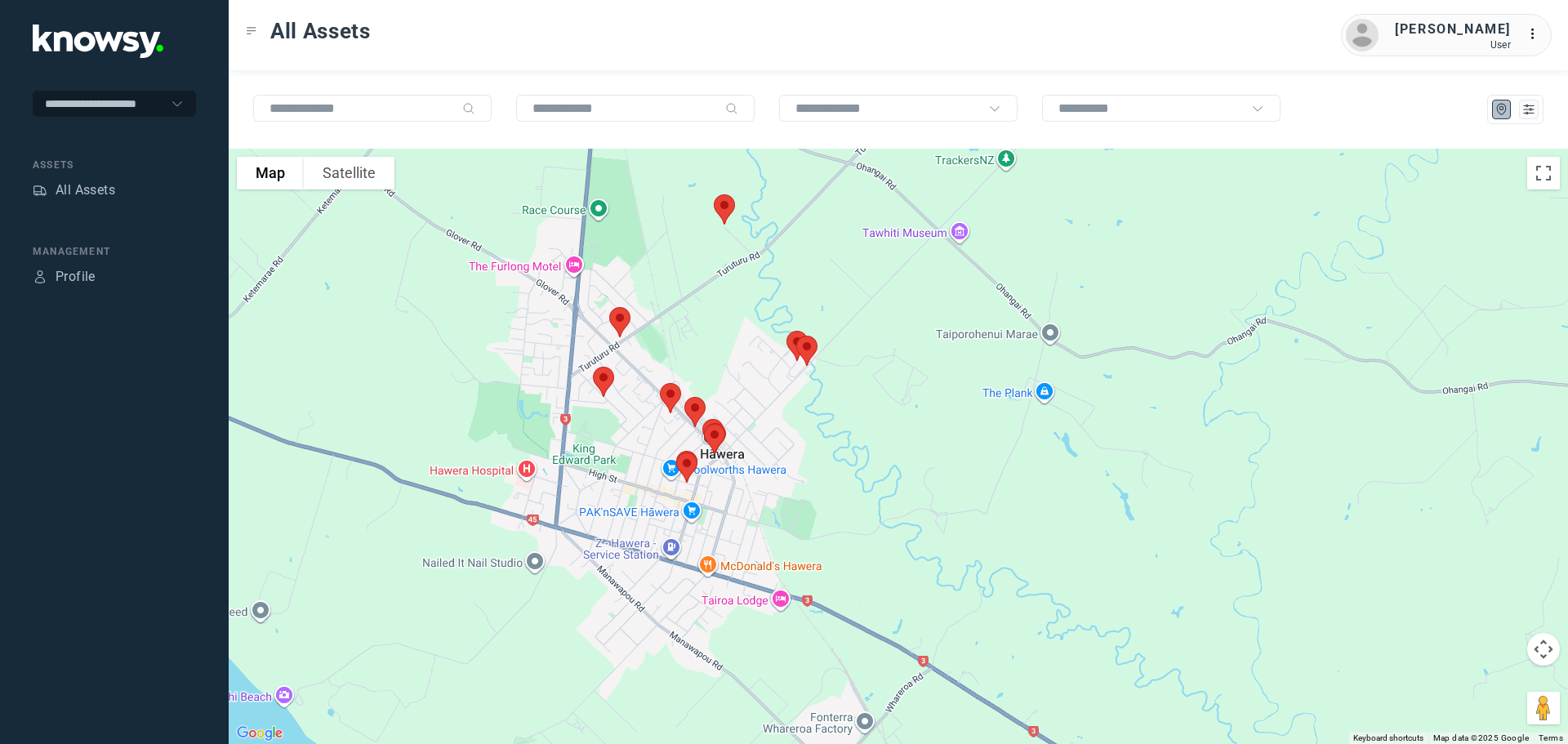
click at [601, 373] on img at bounding box center [603, 382] width 34 height 43
click at [660, 281] on button "Close" at bounding box center [657, 290] width 39 height 39
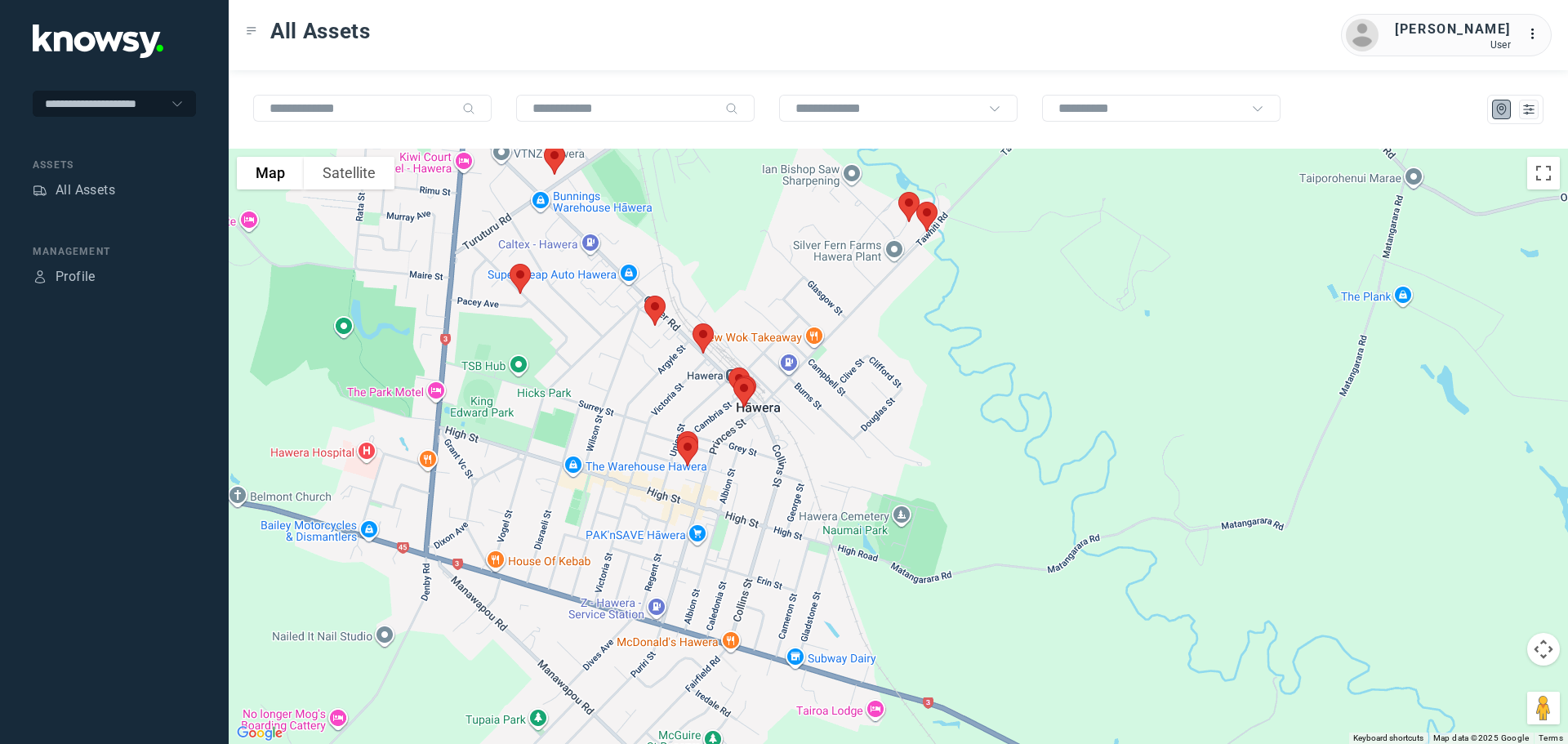
drag, startPoint x: 713, startPoint y: 395, endPoint x: 647, endPoint y: 374, distance: 69.3
click at [647, 374] on div at bounding box center [898, 446] width 1340 height 595
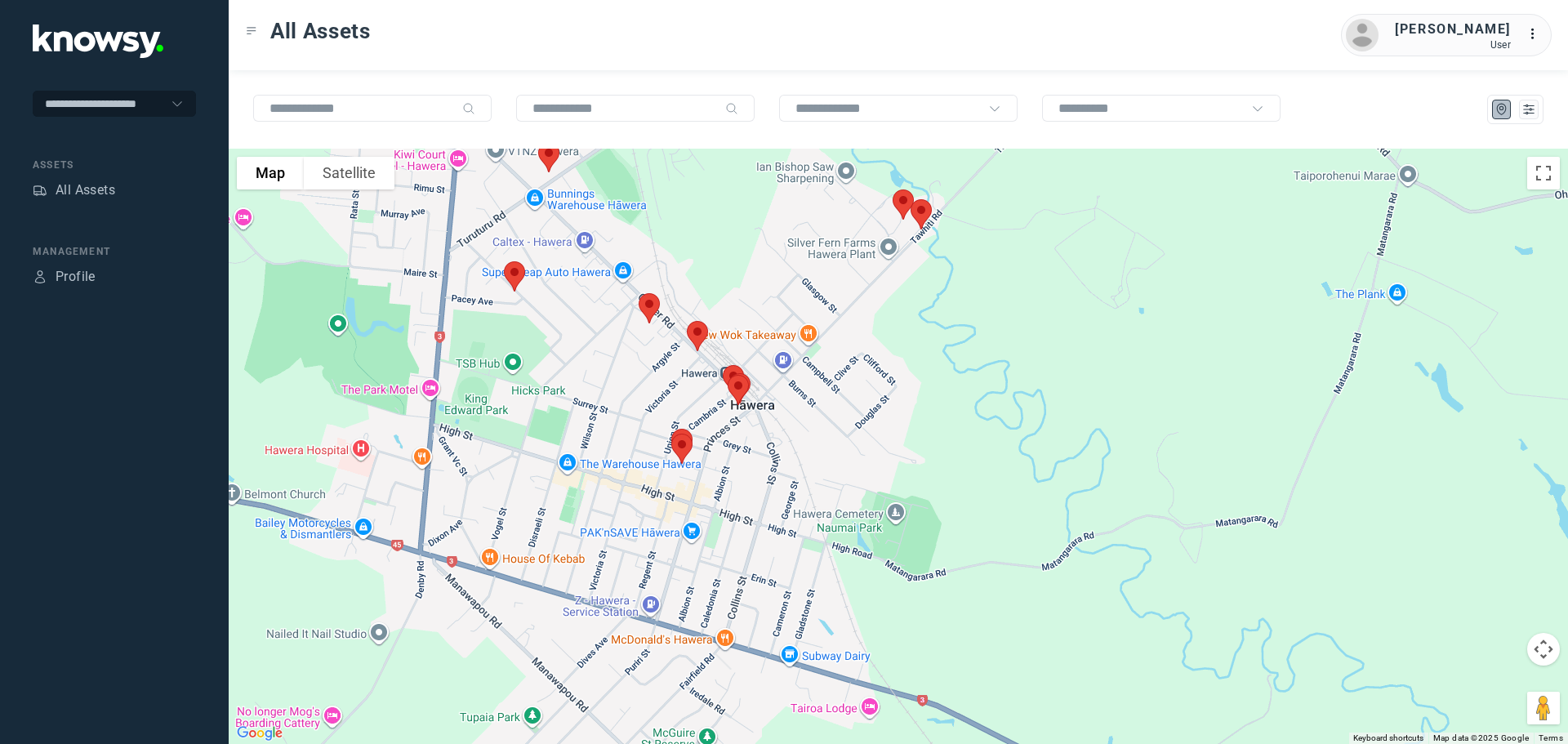
click at [646, 303] on img at bounding box center [649, 308] width 34 height 43
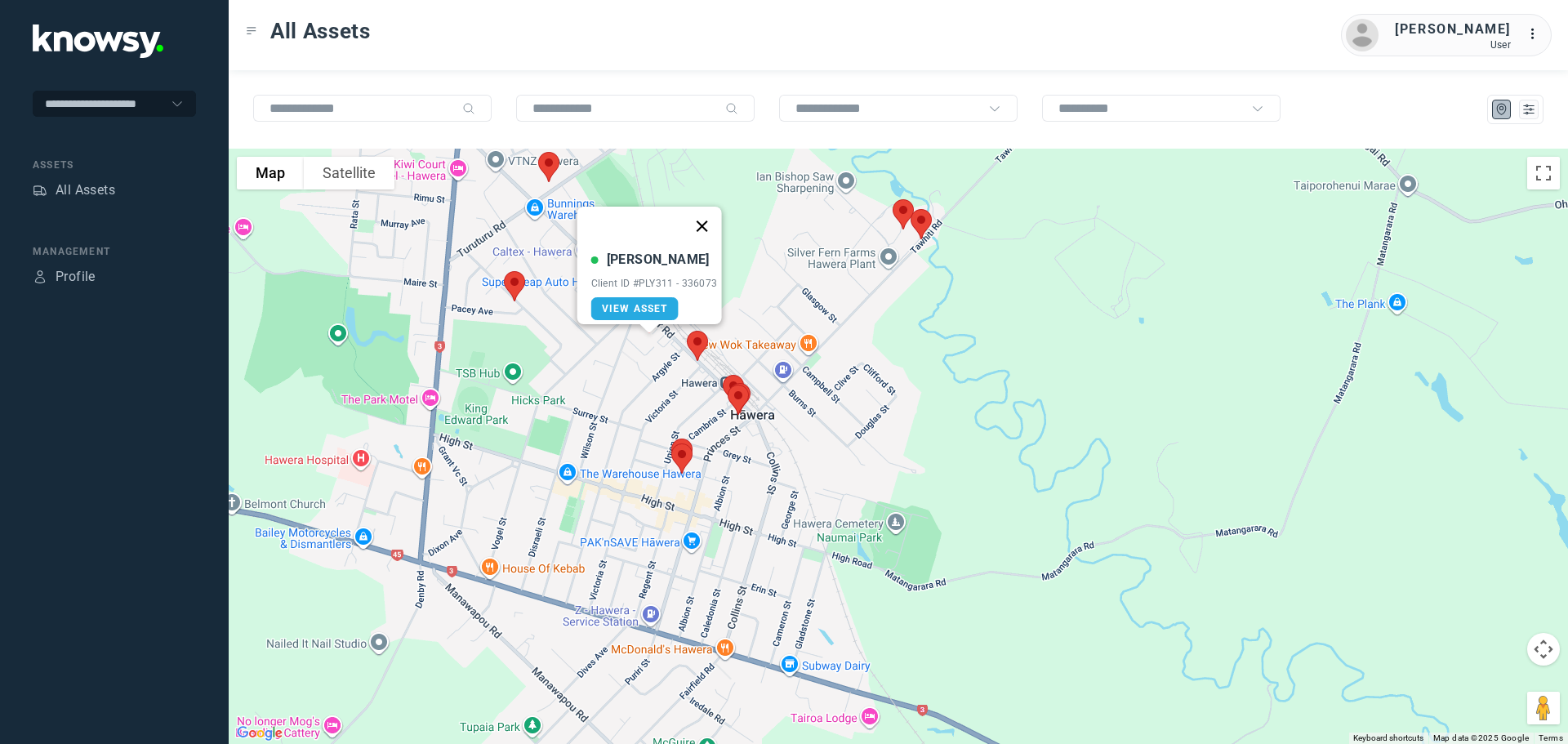
click at [711, 220] on button "Close" at bounding box center [702, 226] width 39 height 39
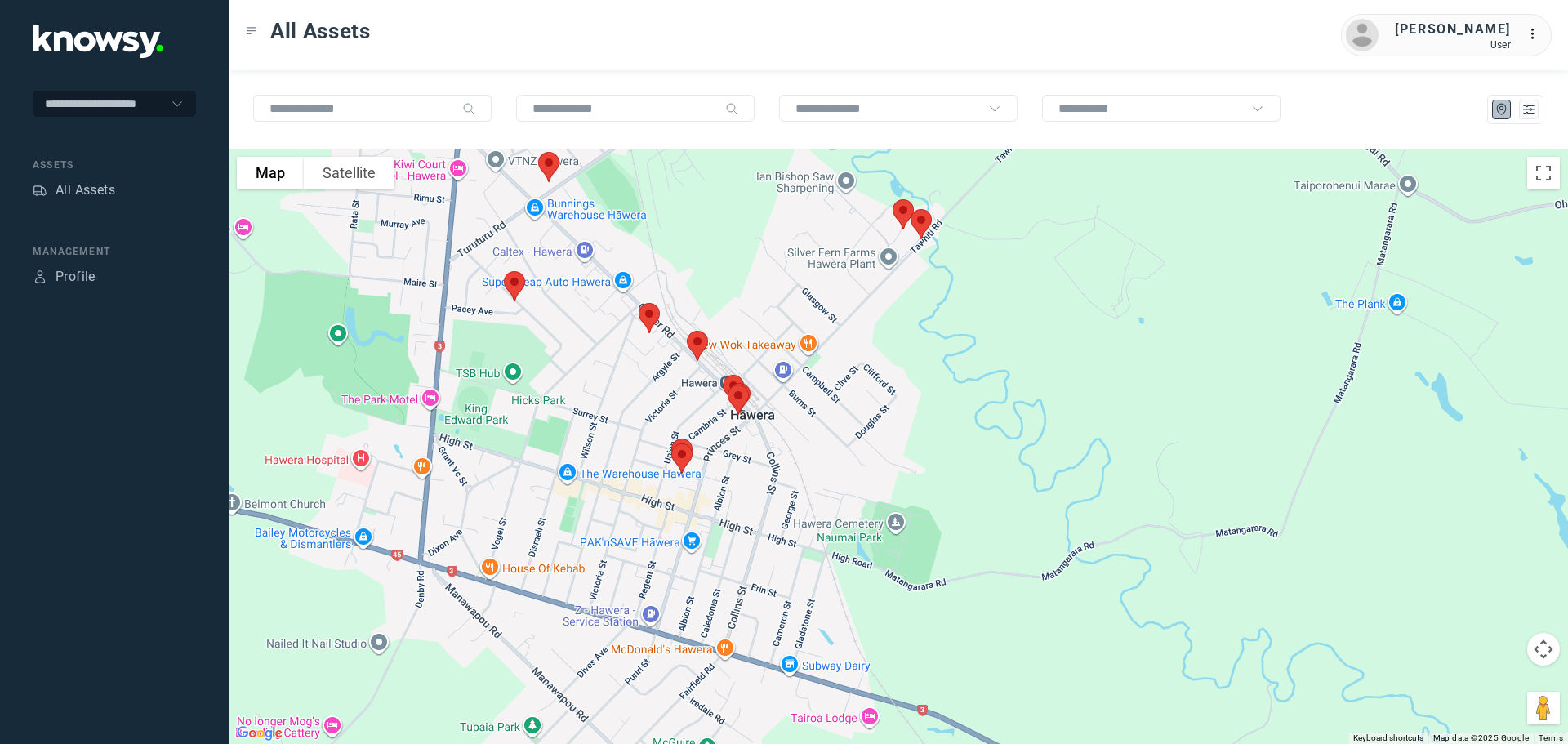
click at [695, 343] on img at bounding box center [697, 345] width 34 height 43
click at [759, 242] on button "Close" at bounding box center [751, 254] width 39 height 39
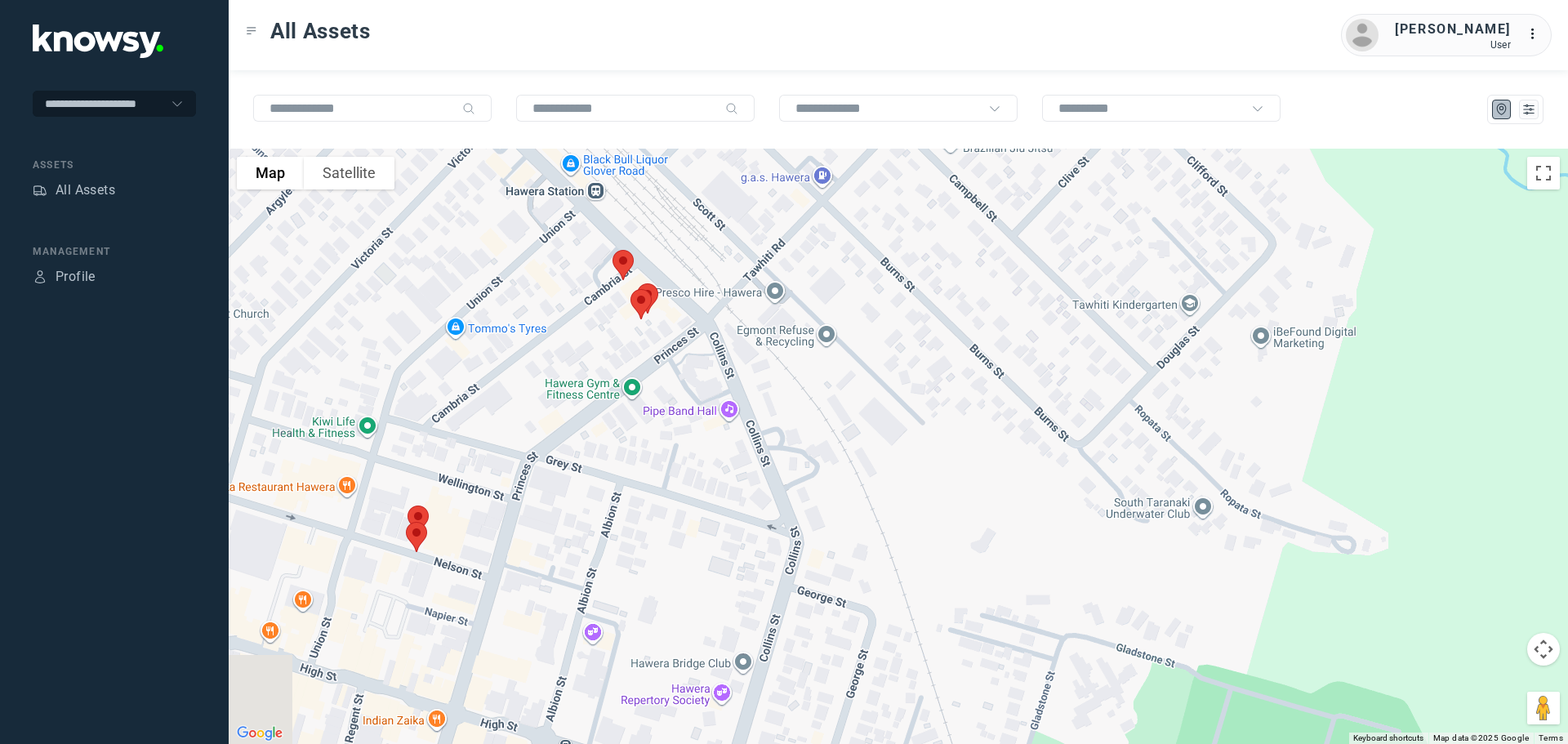
drag, startPoint x: 576, startPoint y: 426, endPoint x: 743, endPoint y: 397, distance: 169.5
click at [745, 396] on div at bounding box center [898, 446] width 1340 height 595
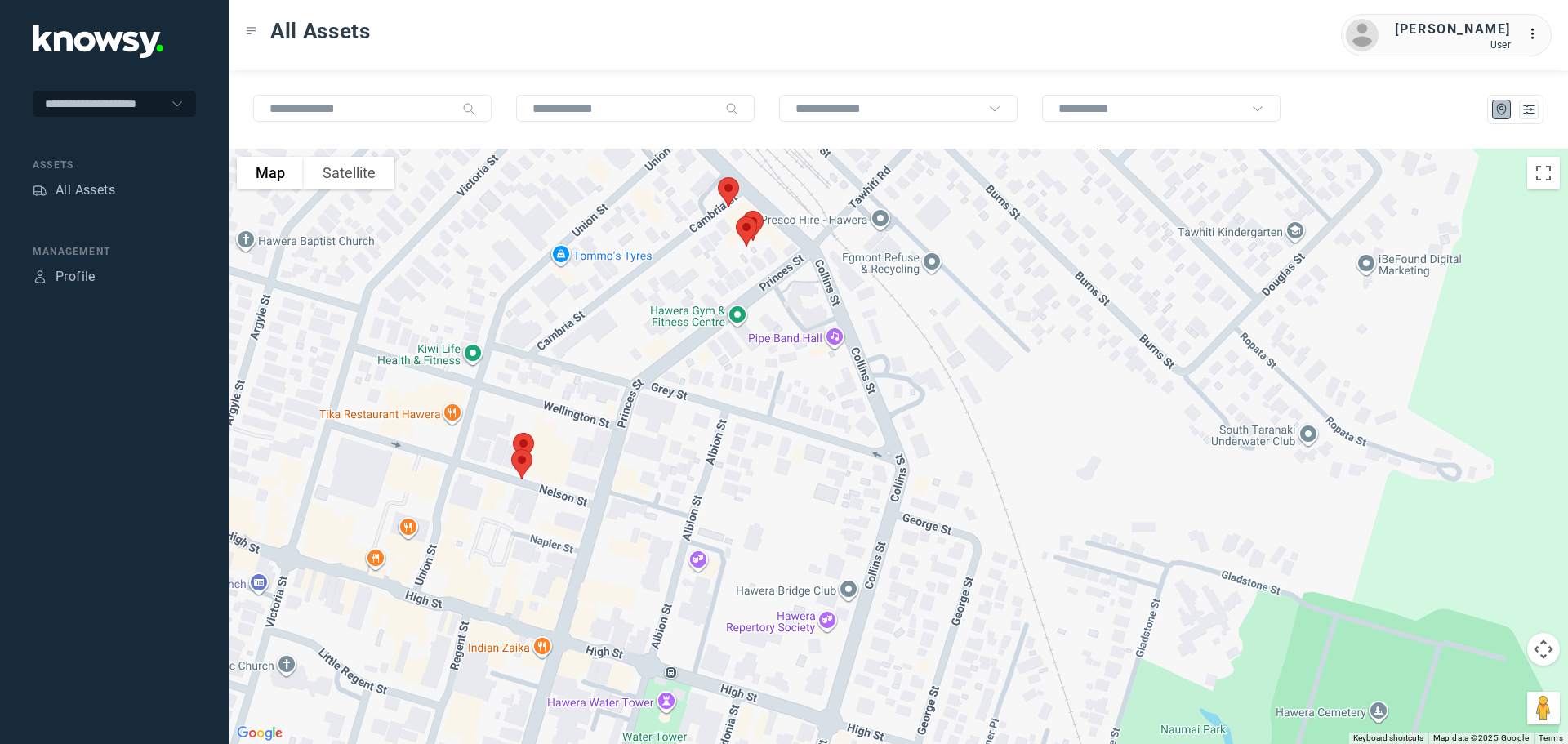
drag, startPoint x: 641, startPoint y: 457, endPoint x: 764, endPoint y: 374, distance: 148.4
click at [764, 374] on div at bounding box center [898, 446] width 1340 height 595
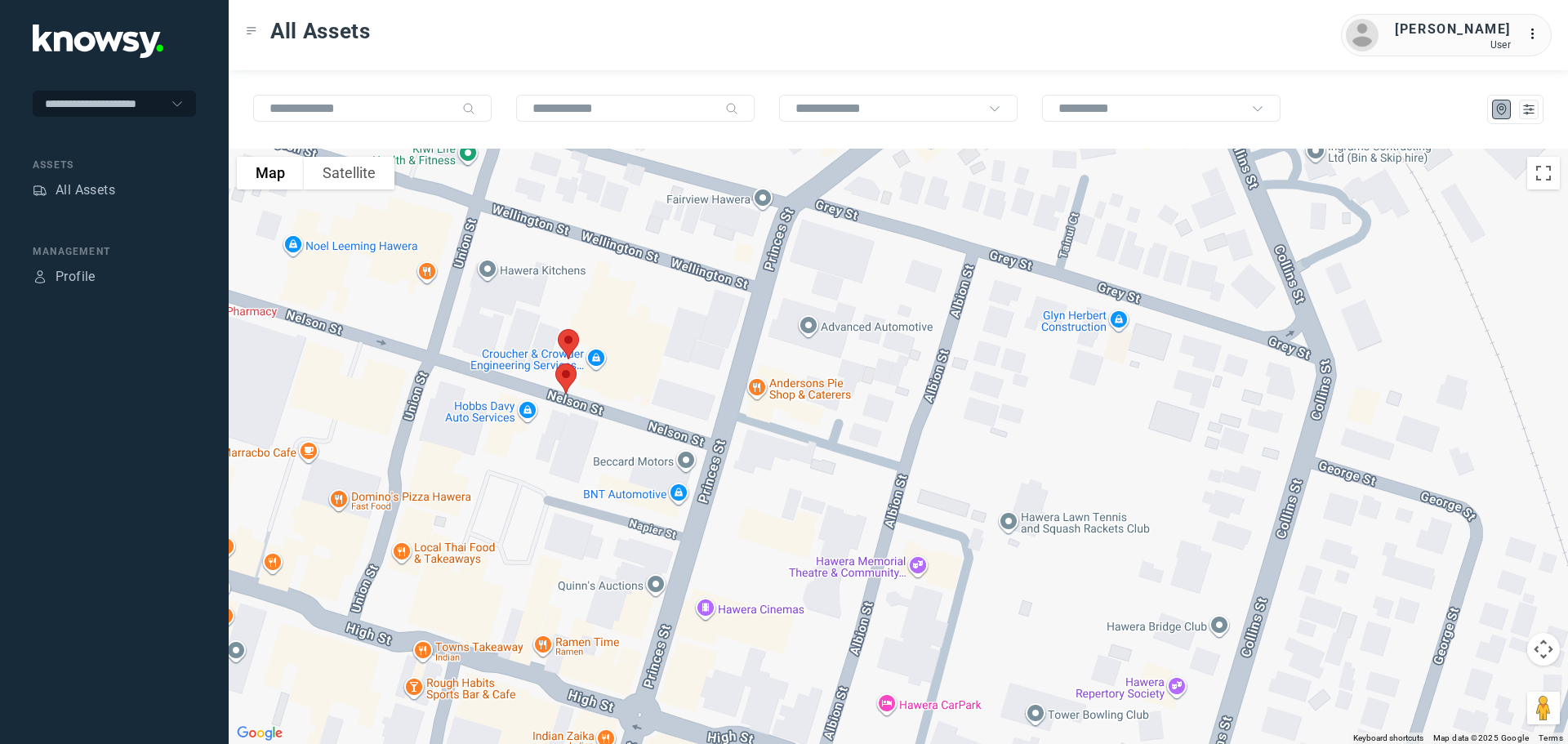
click at [566, 378] on img at bounding box center [566, 378] width 34 height 43
click at [628, 275] on button "Close" at bounding box center [621, 287] width 39 height 39
click at [566, 336] on img at bounding box center [568, 344] width 34 height 43
click at [623, 244] on button "Close" at bounding box center [621, 252] width 39 height 39
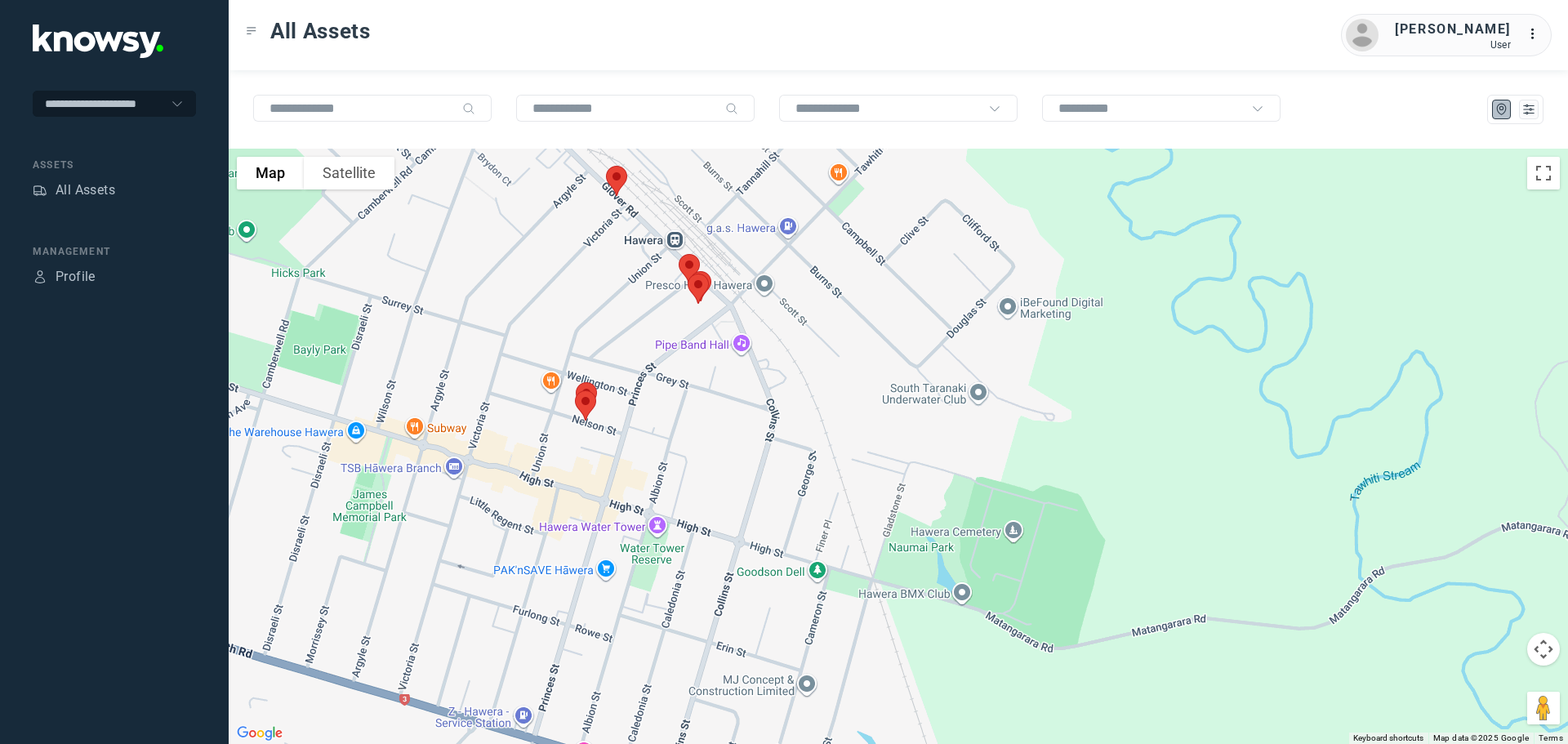
drag, startPoint x: 738, startPoint y: 367, endPoint x: 705, endPoint y: 454, distance: 93.0
click at [706, 454] on div "To navigate, press the arrow keys." at bounding box center [898, 446] width 1340 height 595
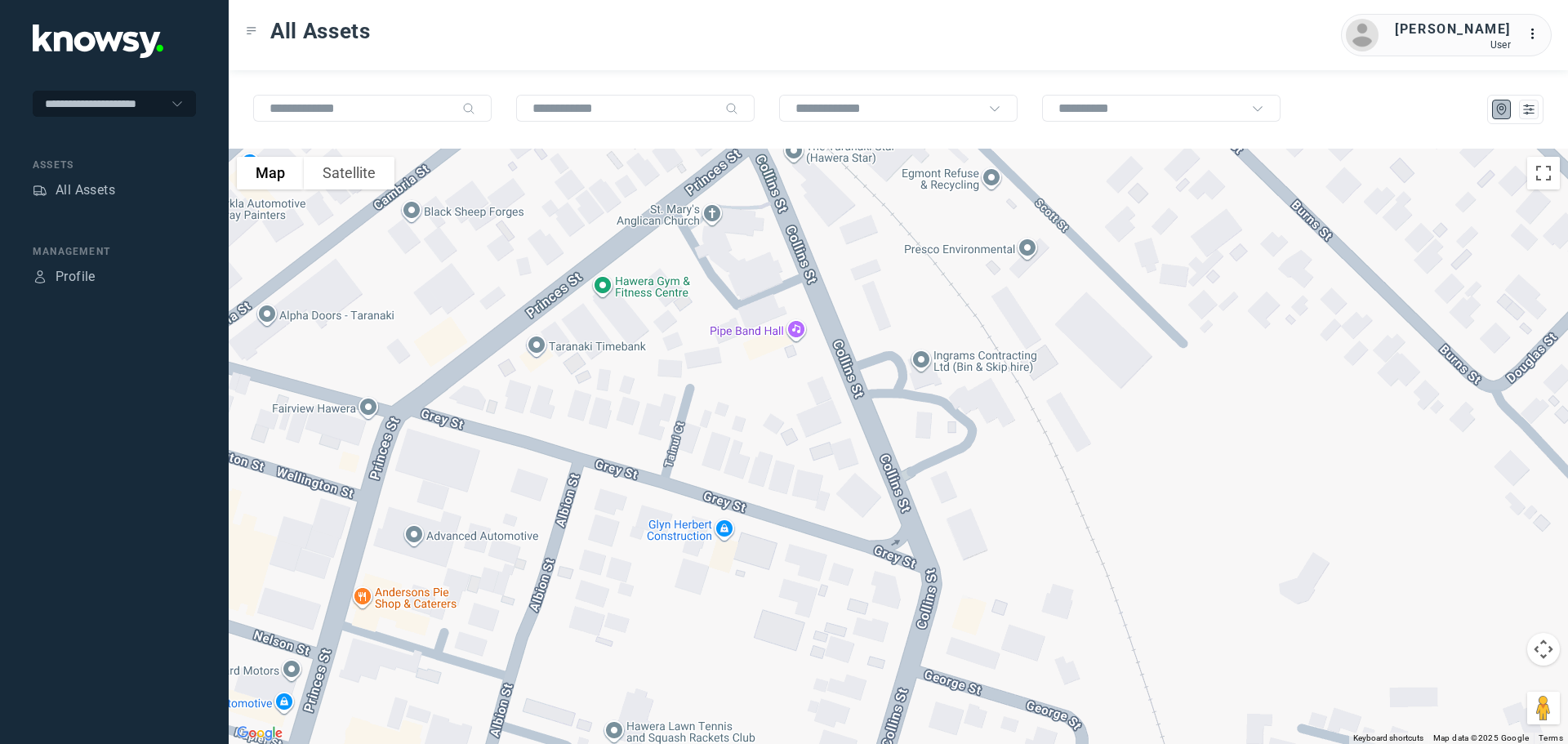
drag, startPoint x: 631, startPoint y: 279, endPoint x: 613, endPoint y: 451, distance: 172.9
click at [614, 450] on div at bounding box center [898, 446] width 1340 height 595
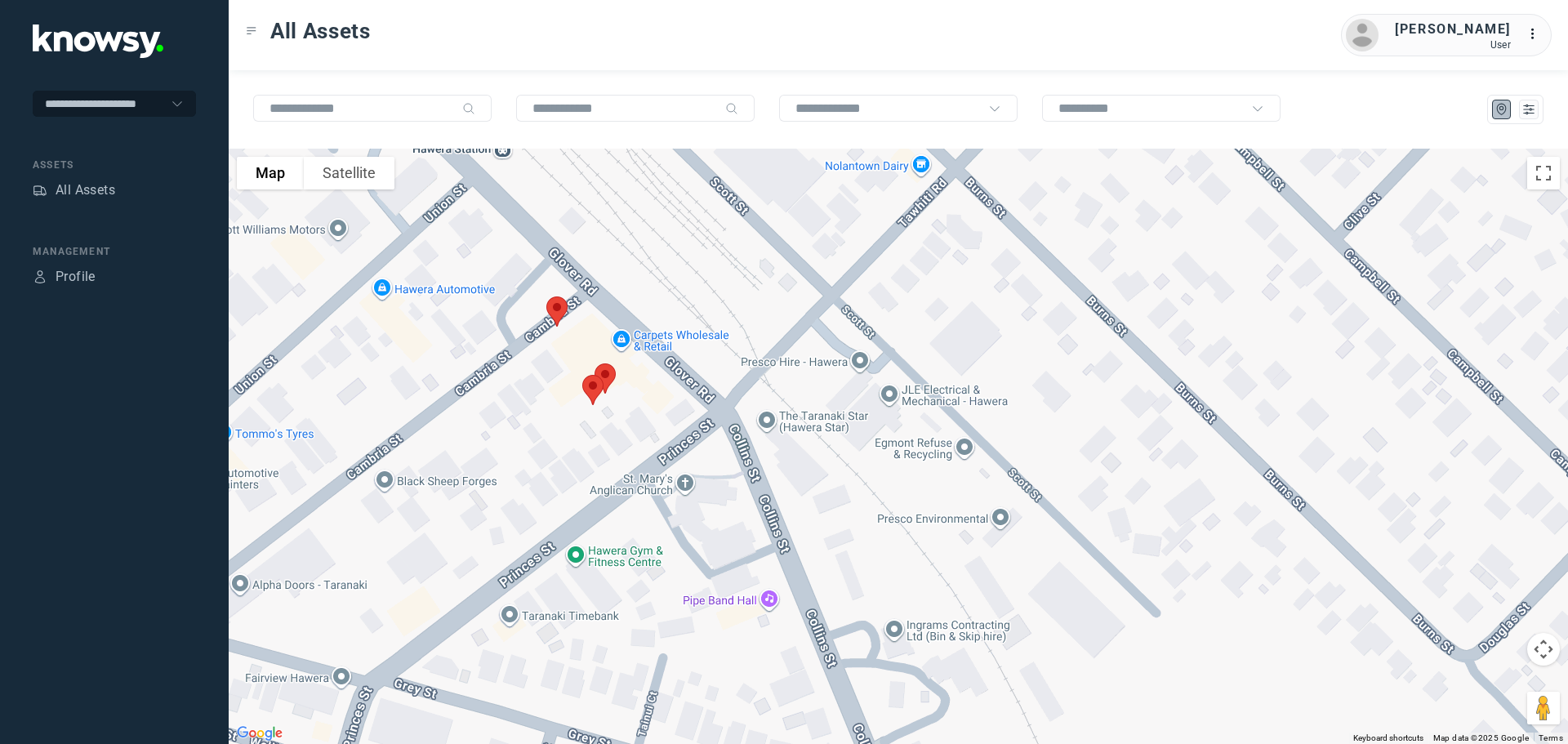
drag, startPoint x: 593, startPoint y: 364, endPoint x: 586, endPoint y: 424, distance: 60.4
click at [586, 424] on div at bounding box center [898, 446] width 1340 height 595
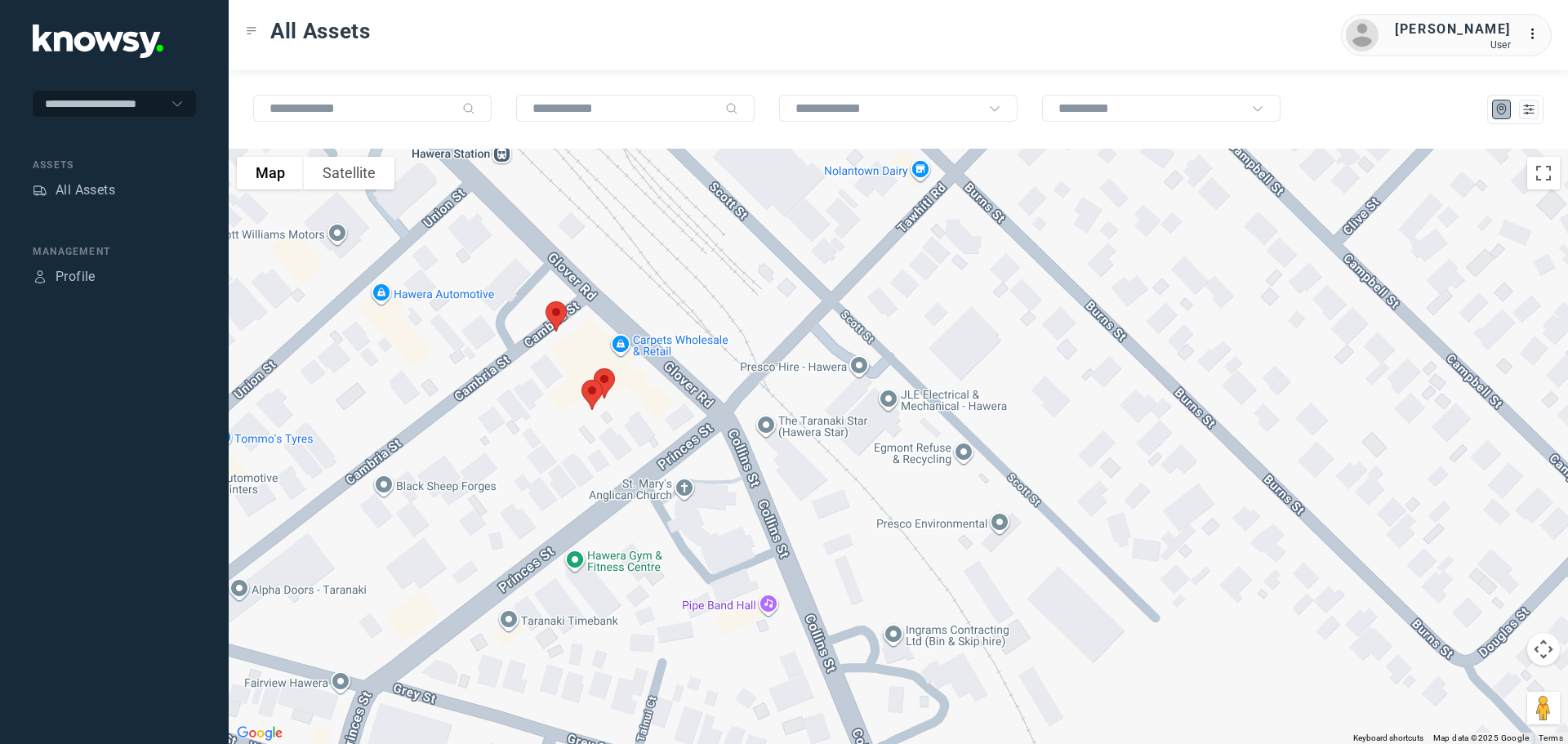
click at [553, 313] on img at bounding box center [556, 316] width 34 height 43
click at [624, 215] on button "Close" at bounding box center [609, 226] width 39 height 39
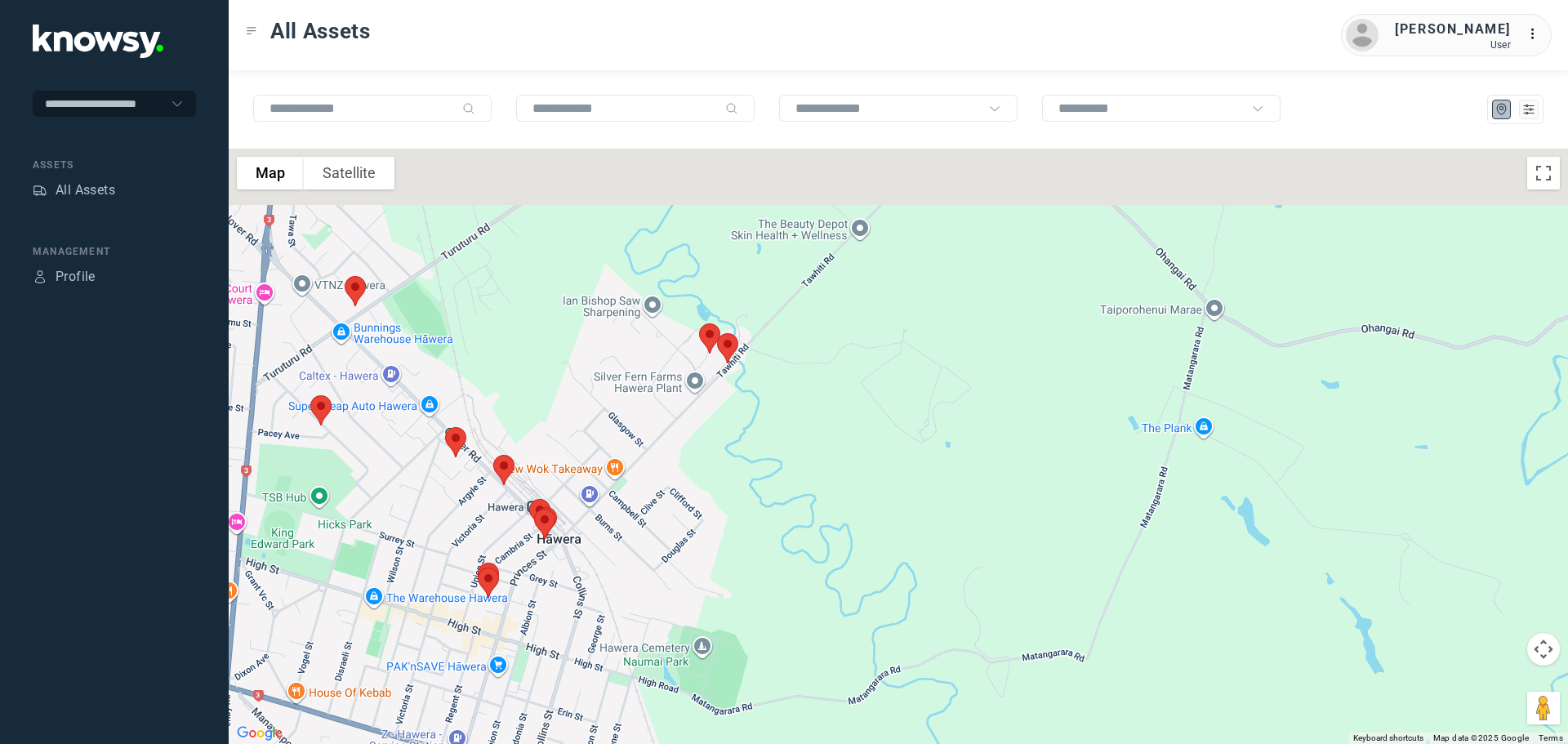
drag, startPoint x: 746, startPoint y: 394, endPoint x: 734, endPoint y: 468, distance: 75.0
click at [734, 467] on div at bounding box center [898, 446] width 1340 height 595
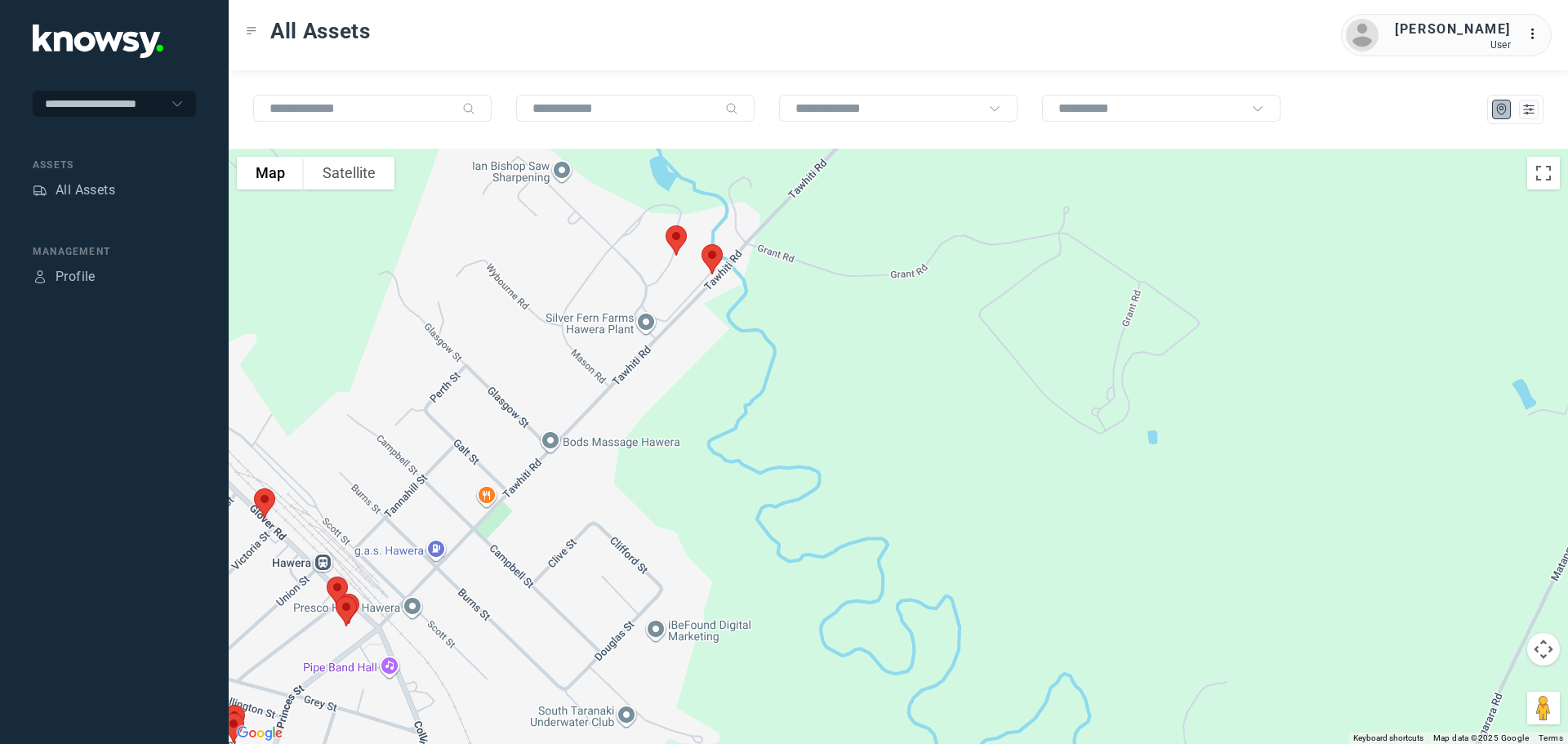
click at [712, 255] on img at bounding box center [712, 259] width 34 height 43
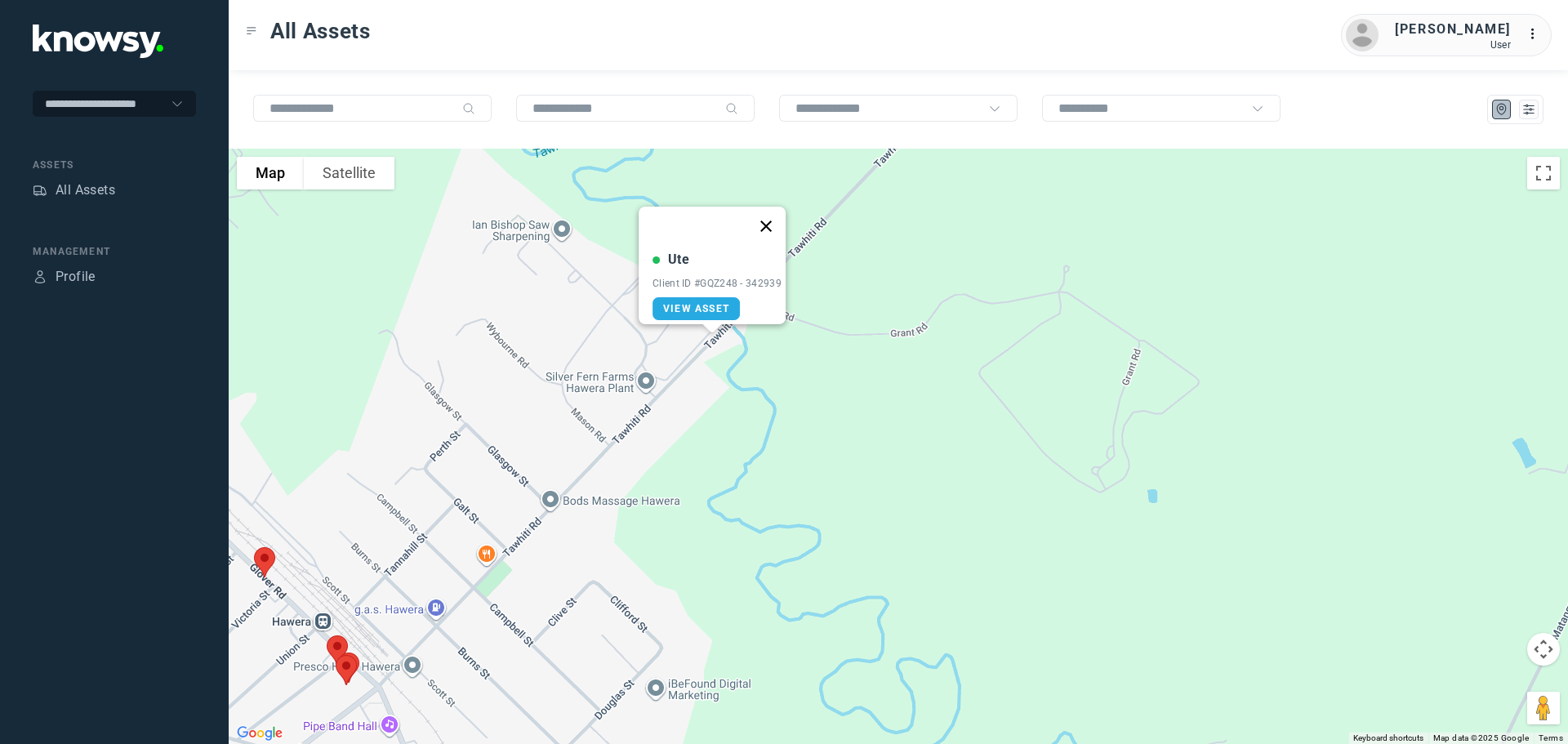
click at [780, 220] on button "Close" at bounding box center [766, 226] width 39 height 39
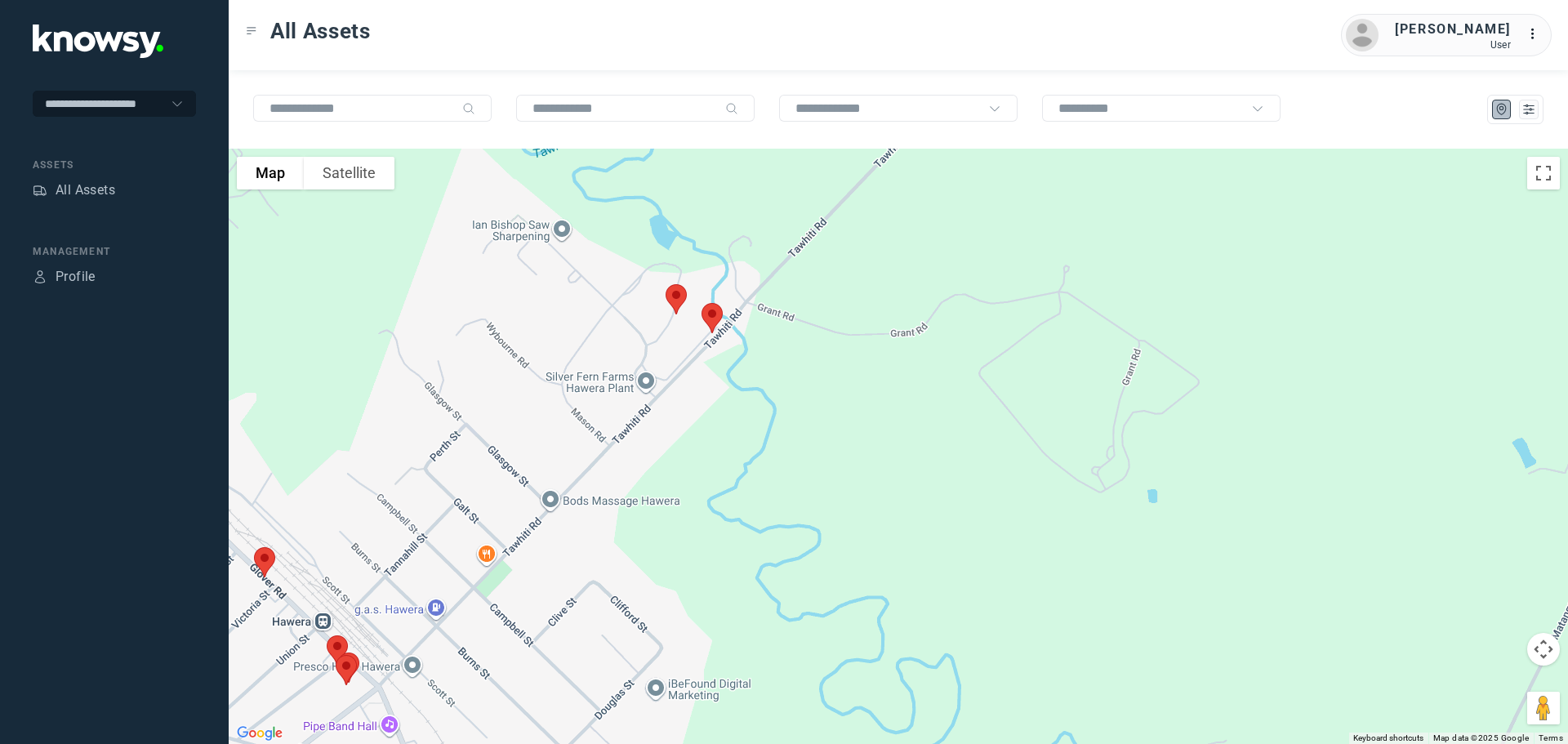
click at [679, 301] on img at bounding box center [675, 299] width 34 height 43
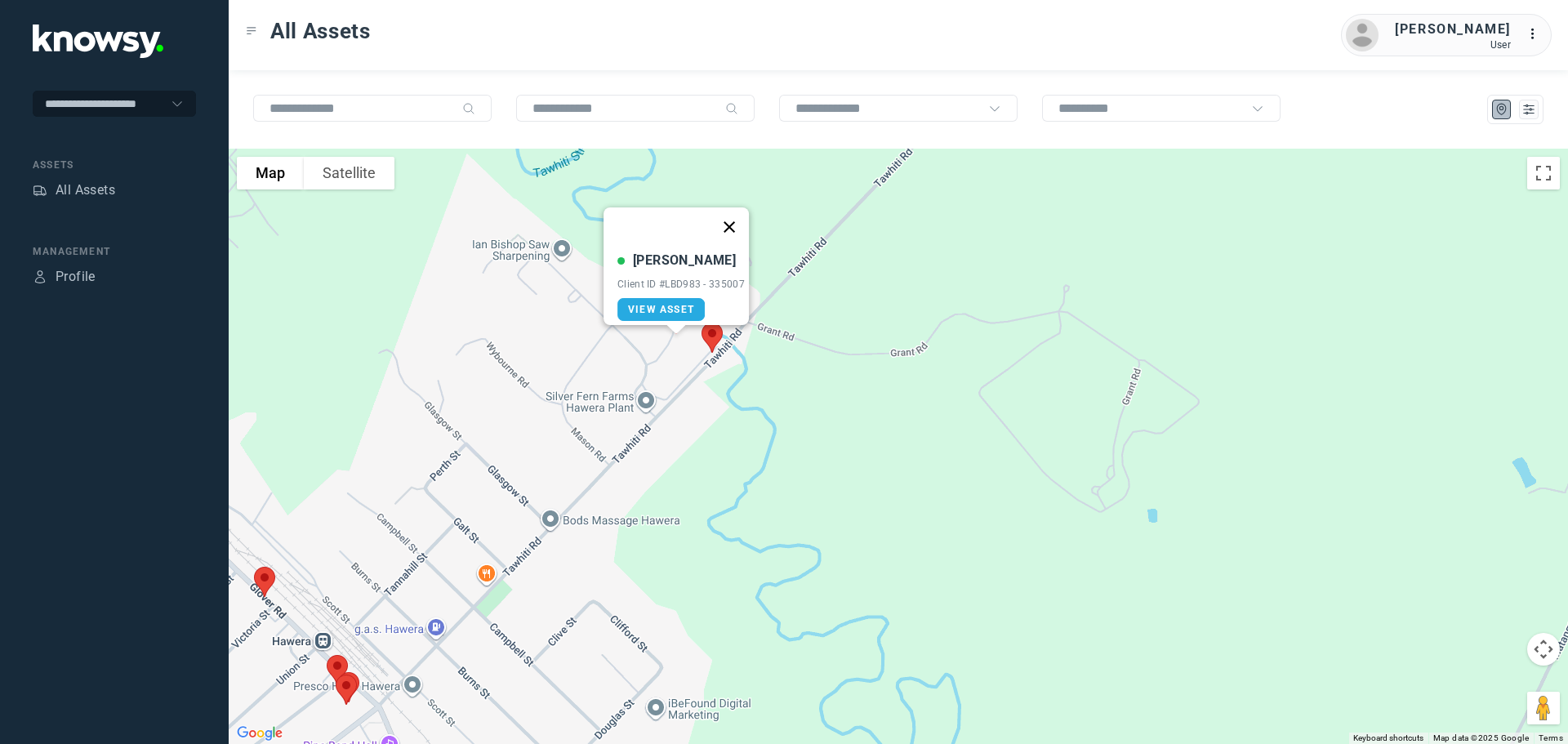
click at [737, 216] on button "Close" at bounding box center [729, 227] width 39 height 39
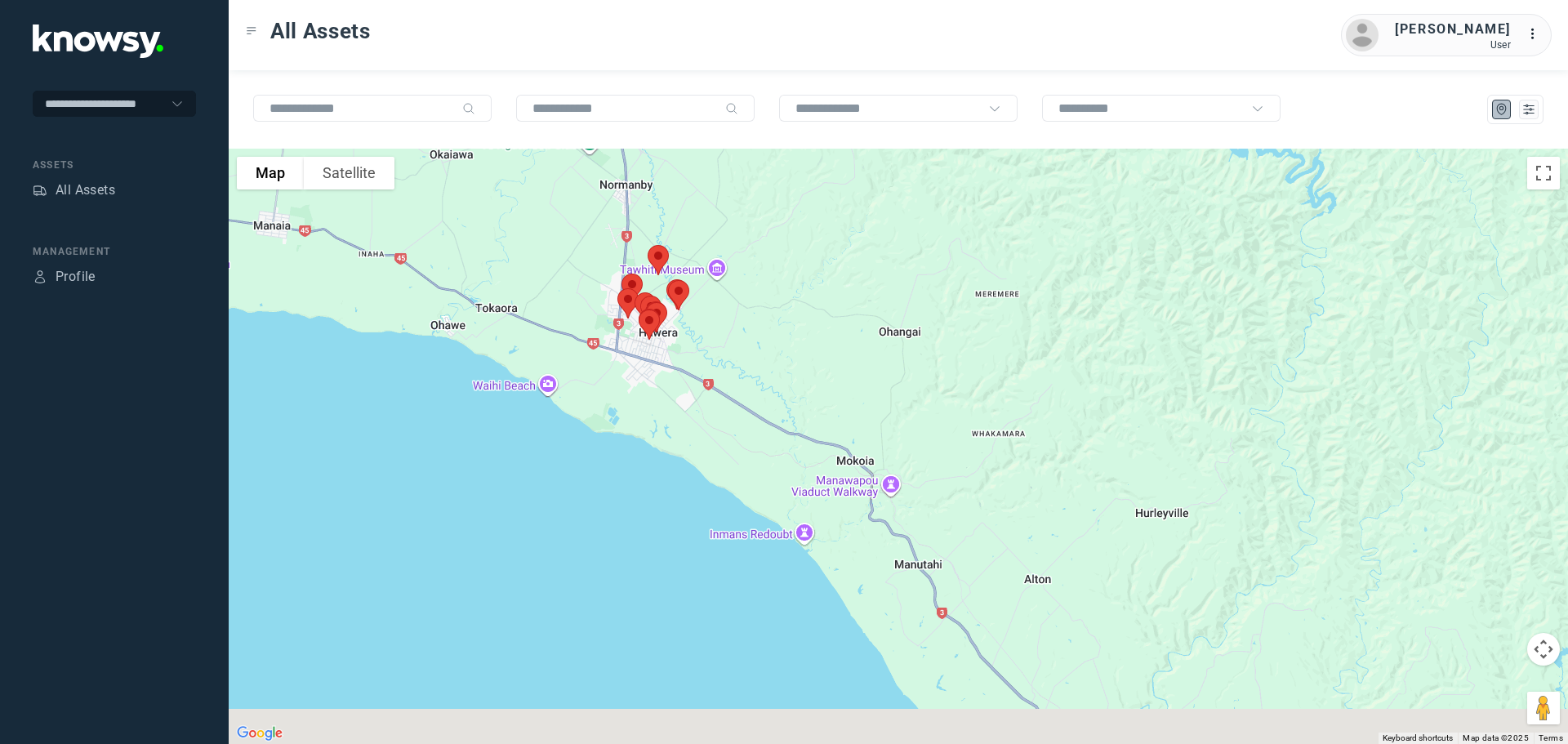
drag, startPoint x: 819, startPoint y: 507, endPoint x: 735, endPoint y: 380, distance: 152.3
click at [741, 383] on div at bounding box center [898, 446] width 1340 height 595
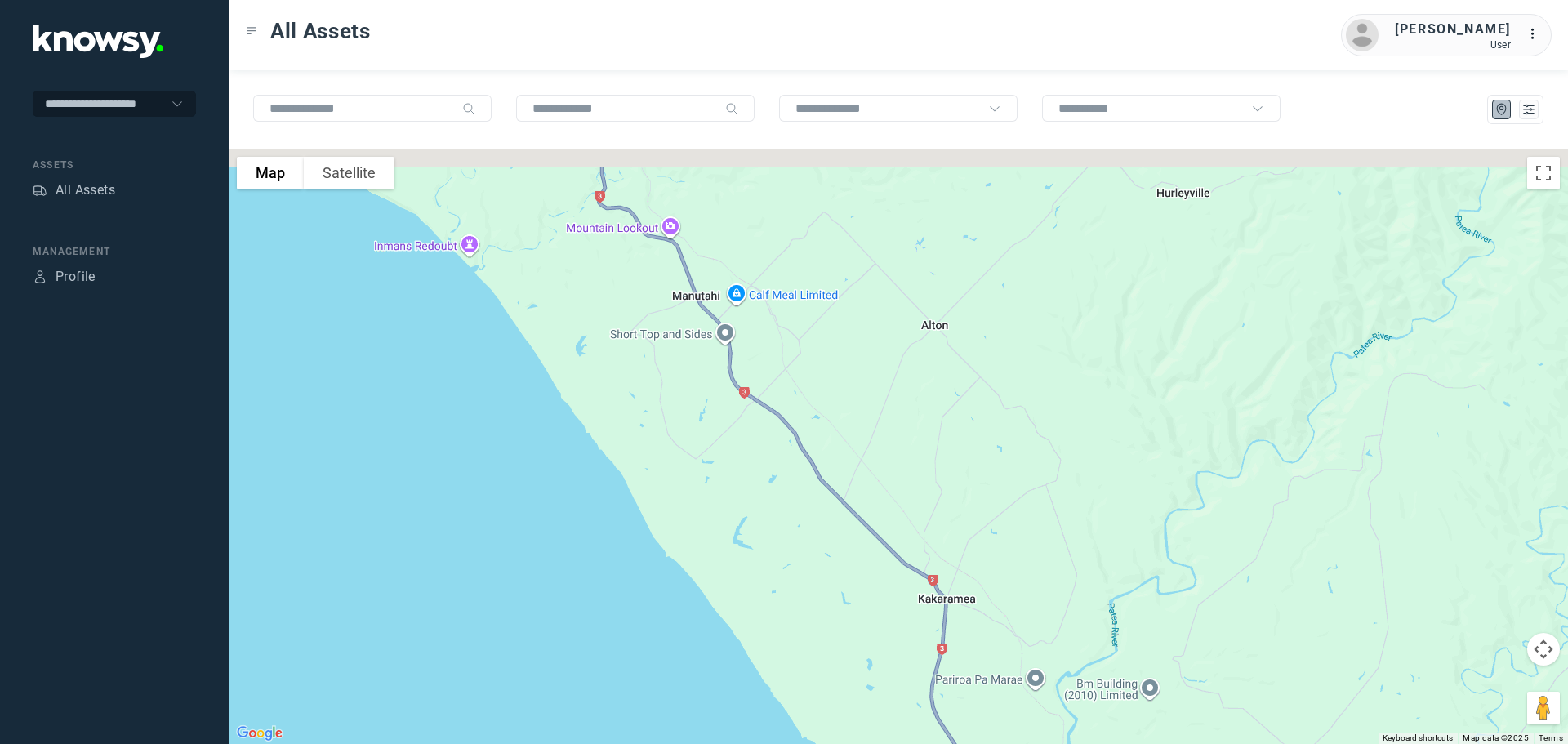
drag, startPoint x: 659, startPoint y: 369, endPoint x: 731, endPoint y: 500, distance: 149.5
click at [730, 498] on div at bounding box center [898, 446] width 1340 height 595
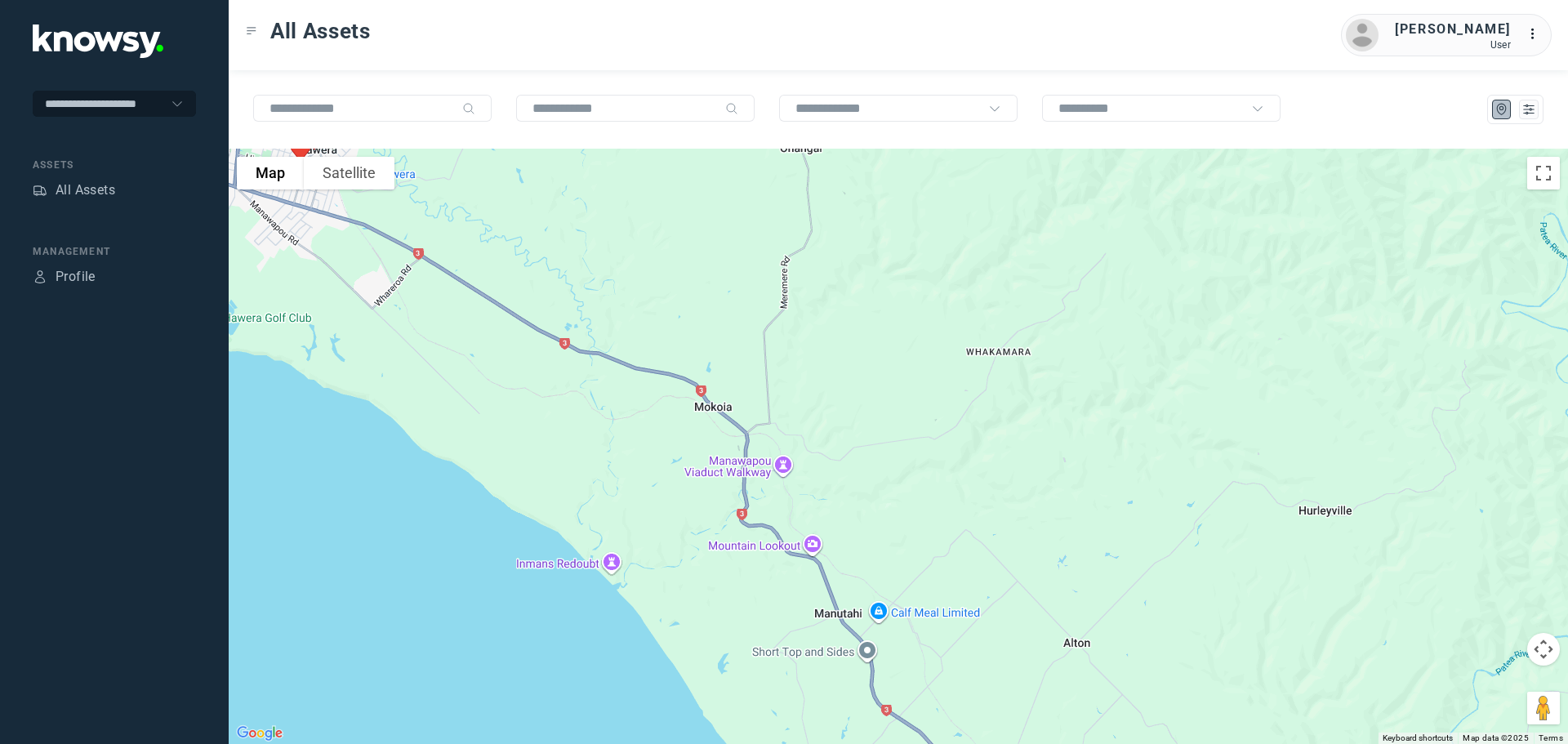
drag, startPoint x: 680, startPoint y: 428, endPoint x: 702, endPoint y: 528, distance: 102.4
click at [702, 528] on div at bounding box center [898, 446] width 1340 height 595
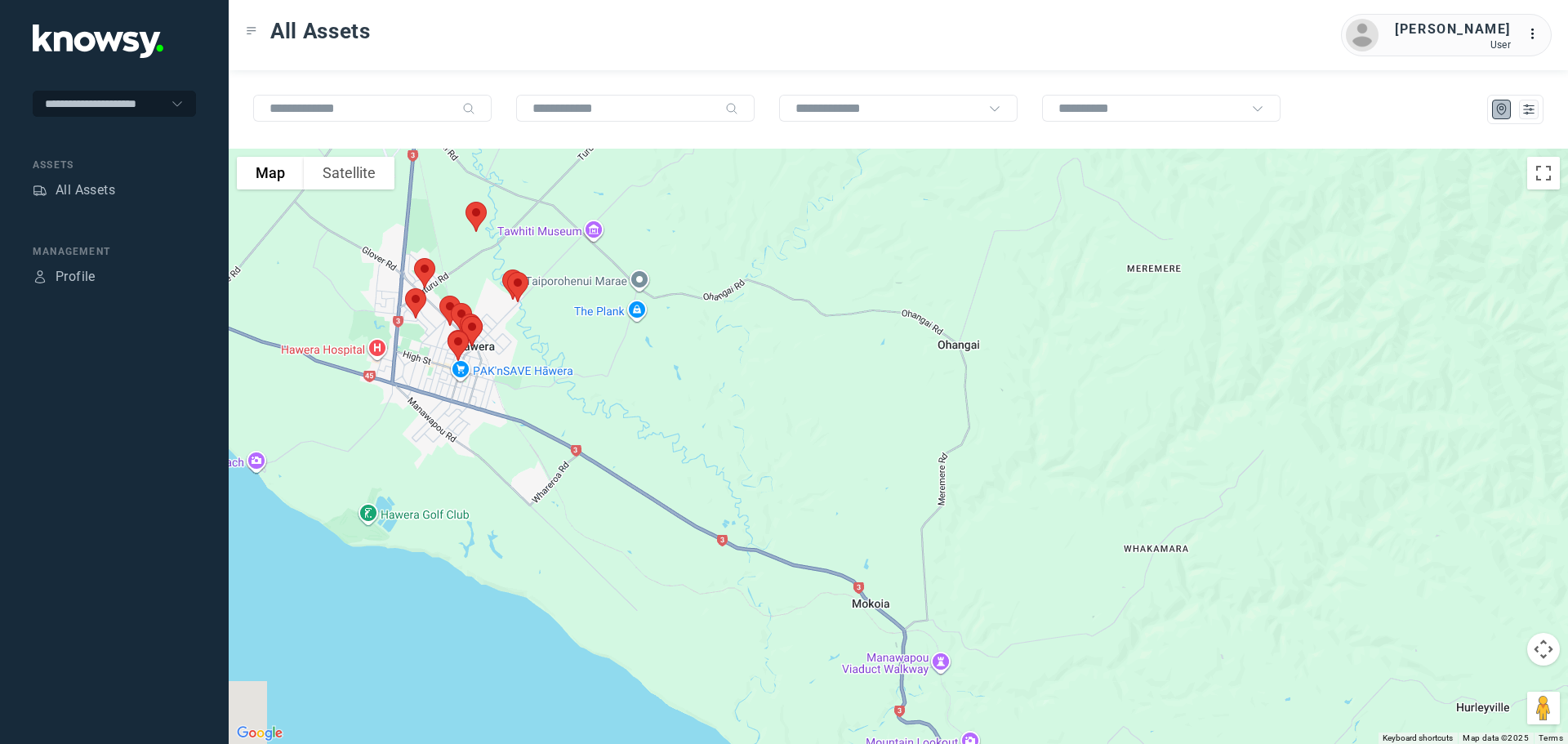
drag, startPoint x: 693, startPoint y: 414, endPoint x: 740, endPoint y: 443, distance: 55.2
click at [740, 443] on div at bounding box center [898, 446] width 1340 height 595
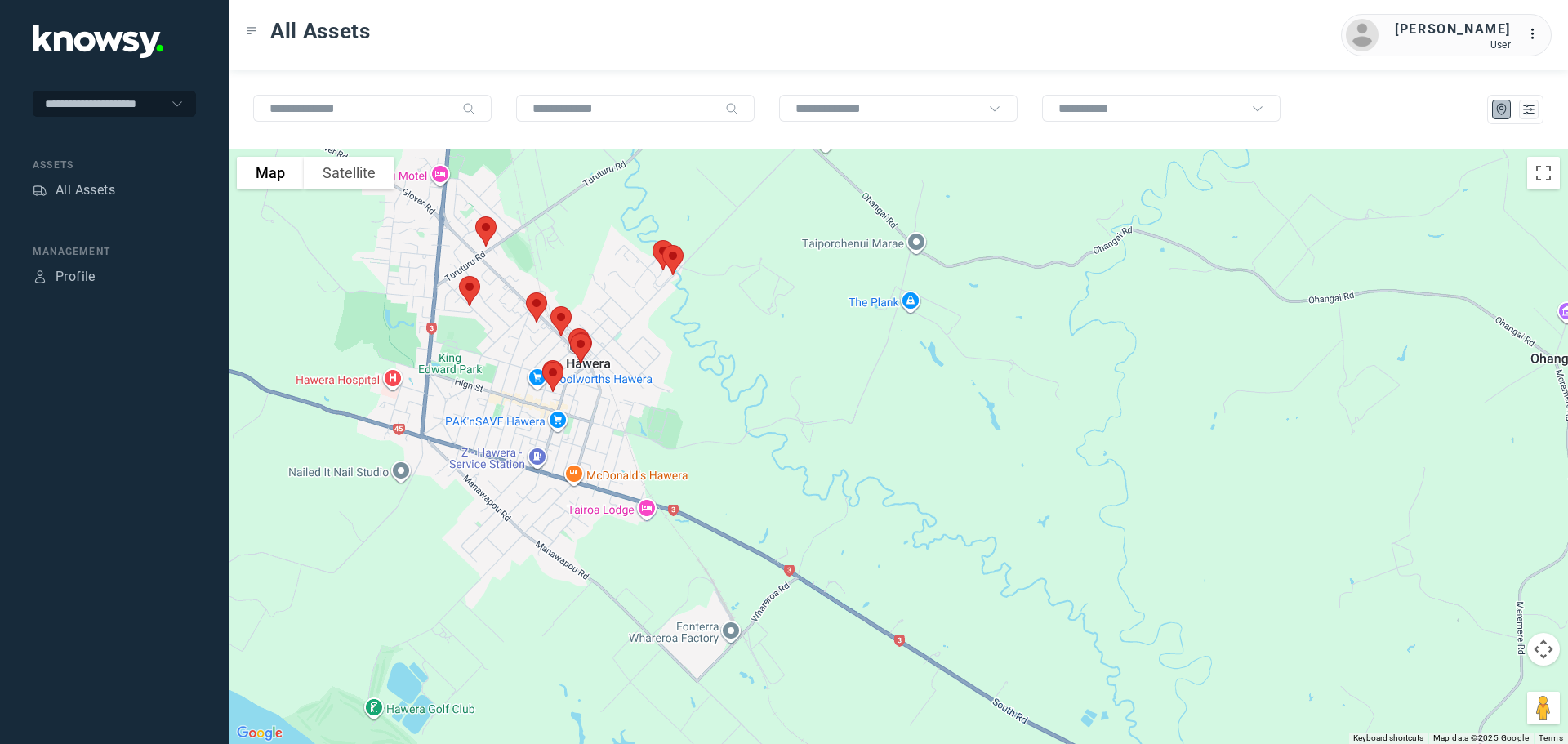
drag, startPoint x: 473, startPoint y: 325, endPoint x: 628, endPoint y: 406, distance: 174.9
click at [628, 406] on div at bounding box center [898, 446] width 1340 height 595
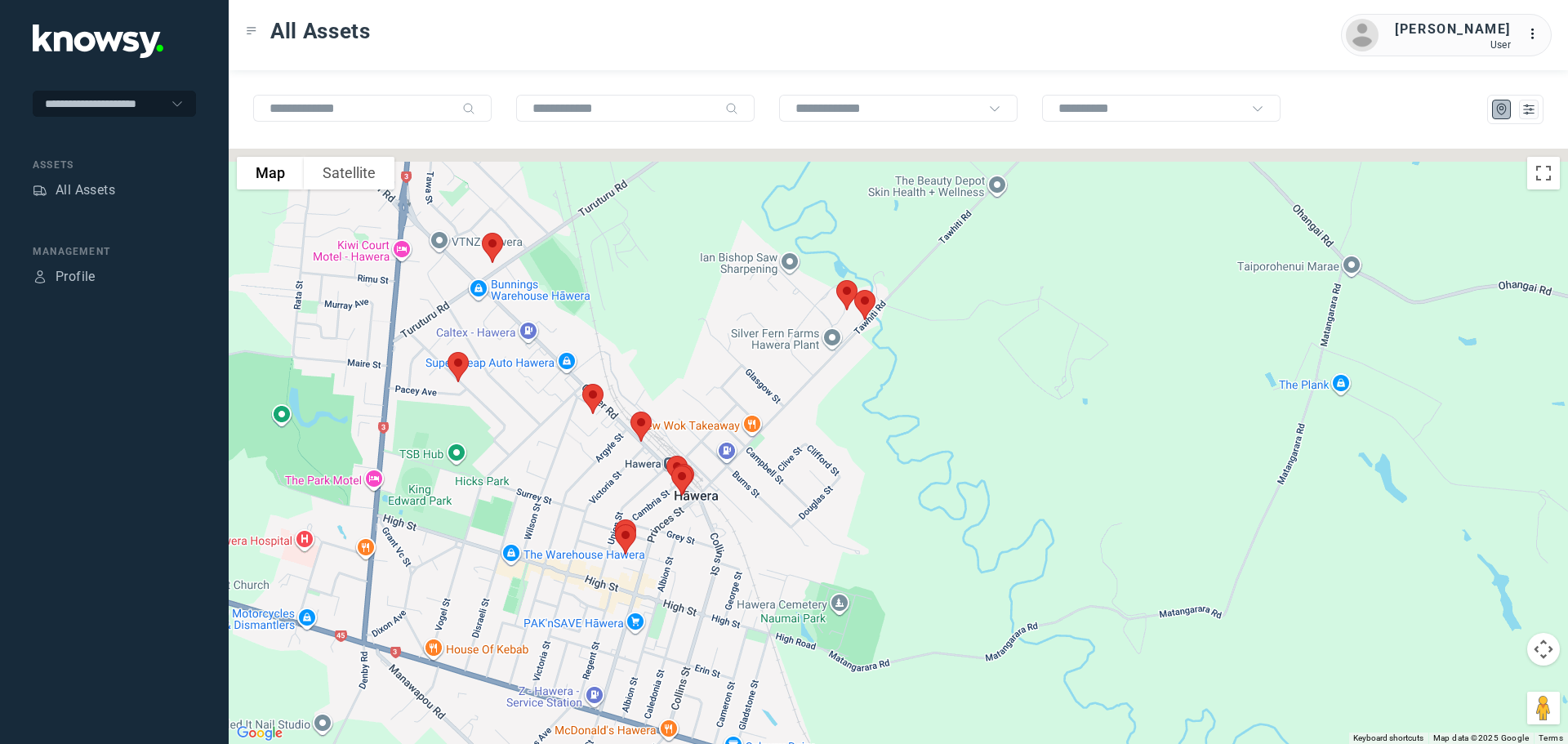
drag, startPoint x: 593, startPoint y: 276, endPoint x: 670, endPoint y: 351, distance: 107.5
click at [670, 351] on div at bounding box center [898, 446] width 1340 height 595
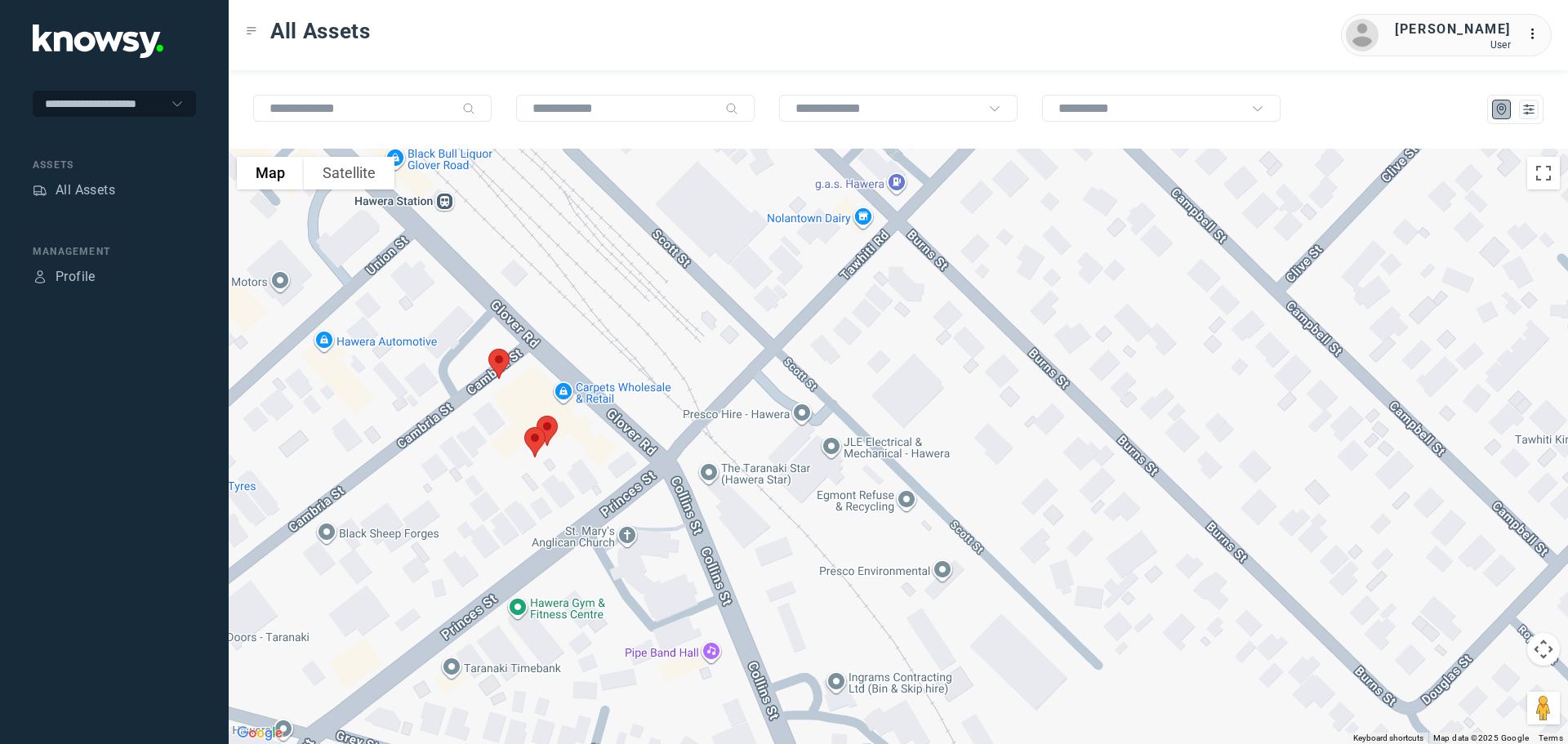
drag, startPoint x: 593, startPoint y: 544, endPoint x: 646, endPoint y: 210, distance: 338.2
click at [645, 210] on div at bounding box center [898, 446] width 1340 height 595
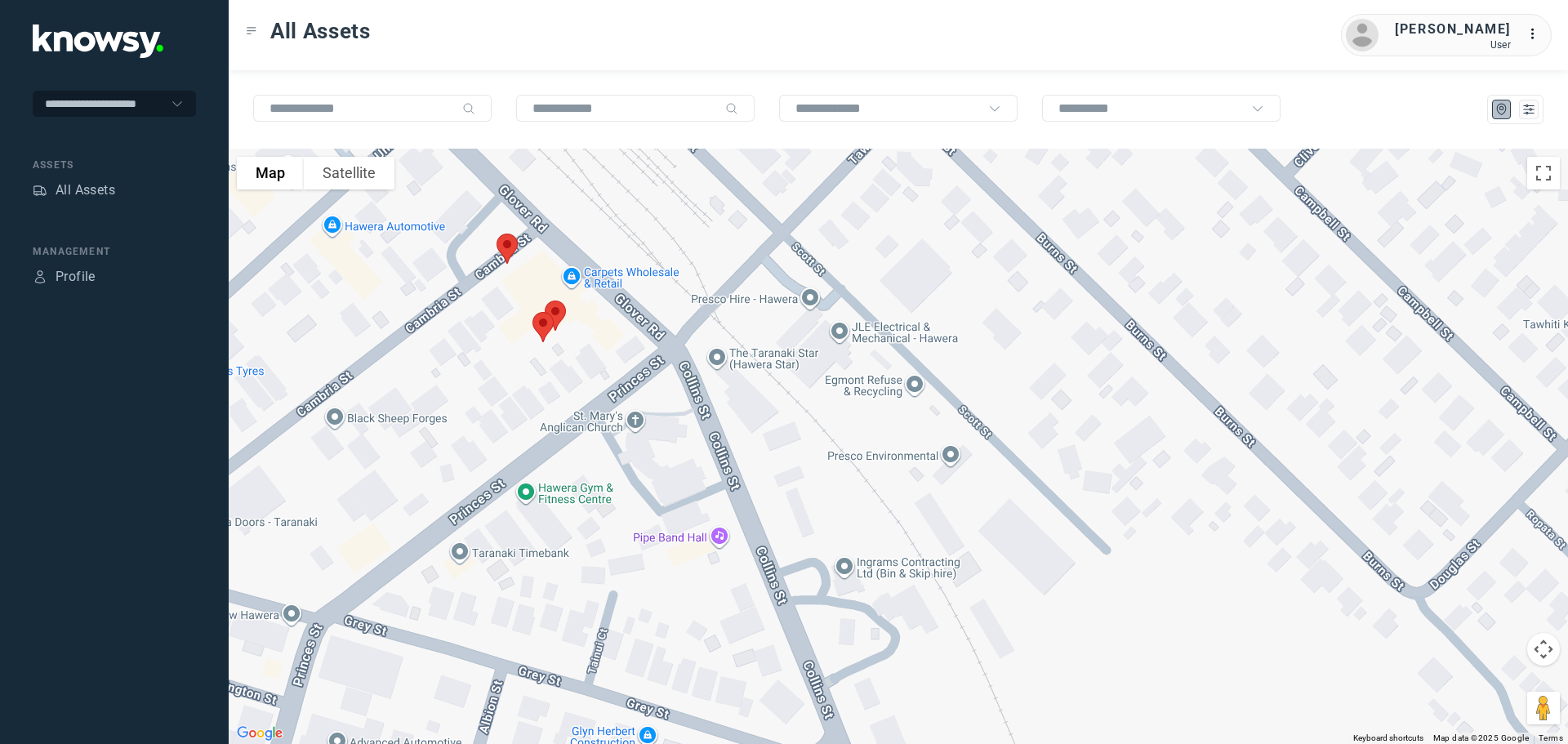
drag, startPoint x: 631, startPoint y: 313, endPoint x: 633, endPoint y: 294, distance: 19.1
click at [633, 294] on div at bounding box center [898, 446] width 1340 height 595
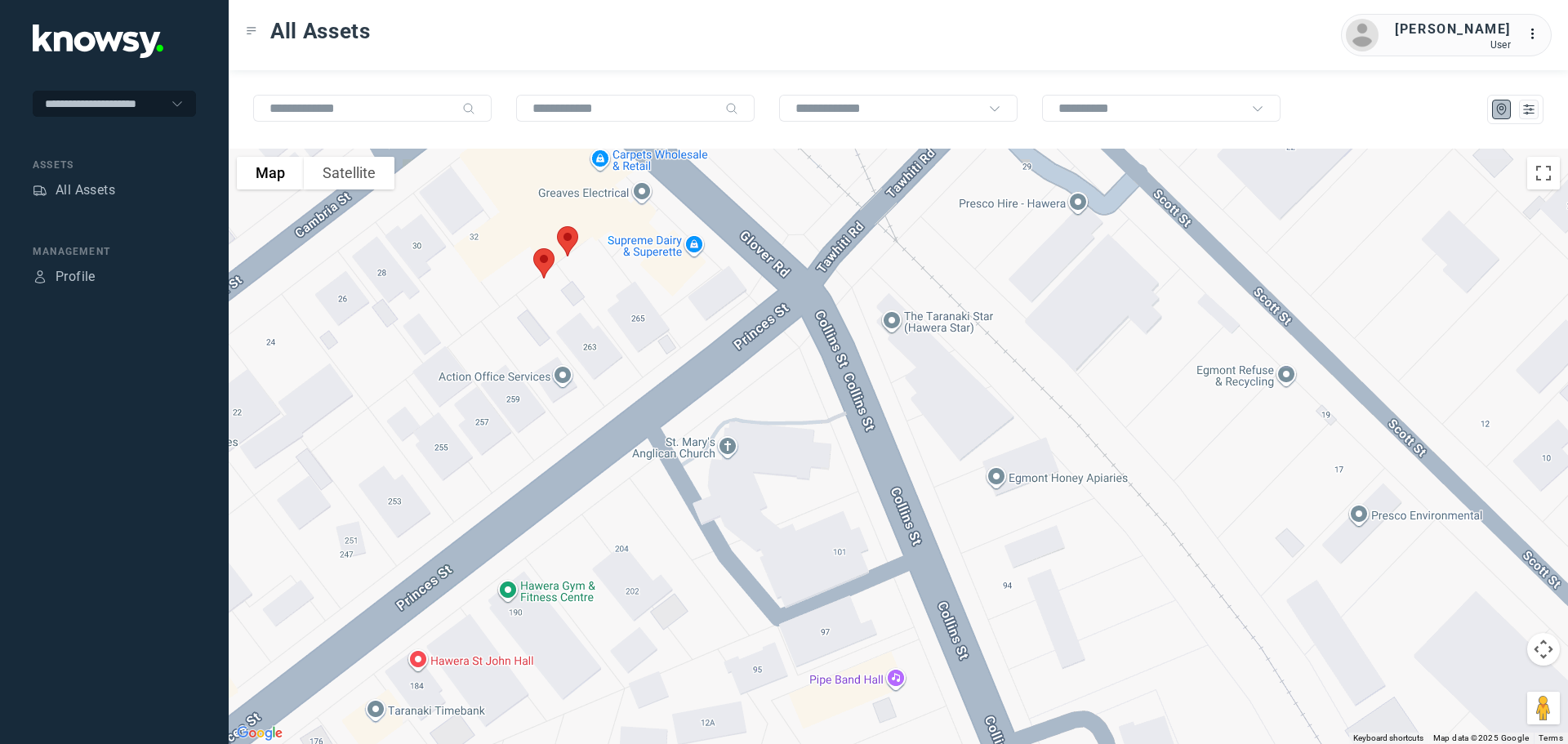
click at [569, 237] on img at bounding box center [567, 241] width 34 height 43
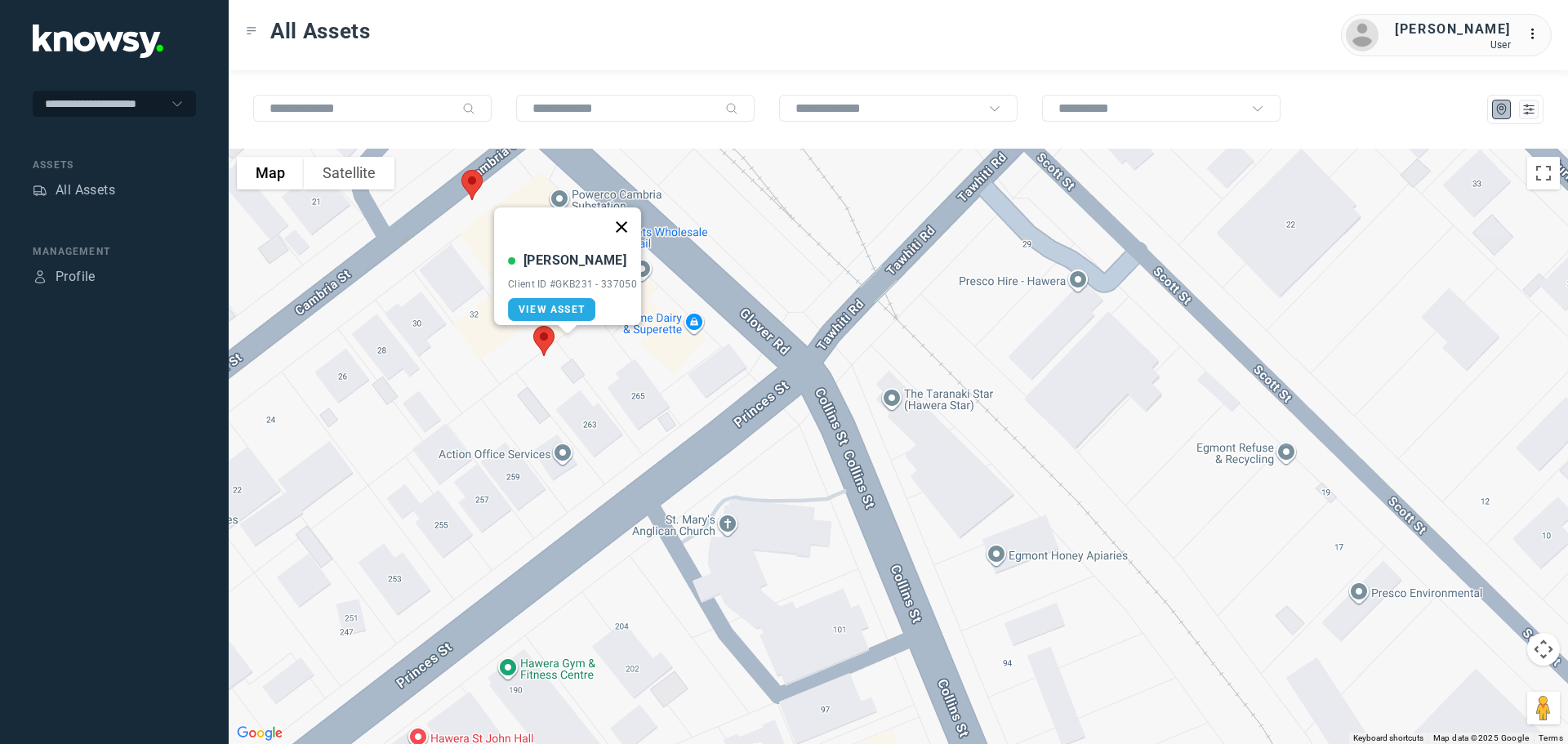
click at [625, 222] on button "Close" at bounding box center [621, 227] width 39 height 39
click at [546, 333] on img at bounding box center [543, 341] width 34 height 43
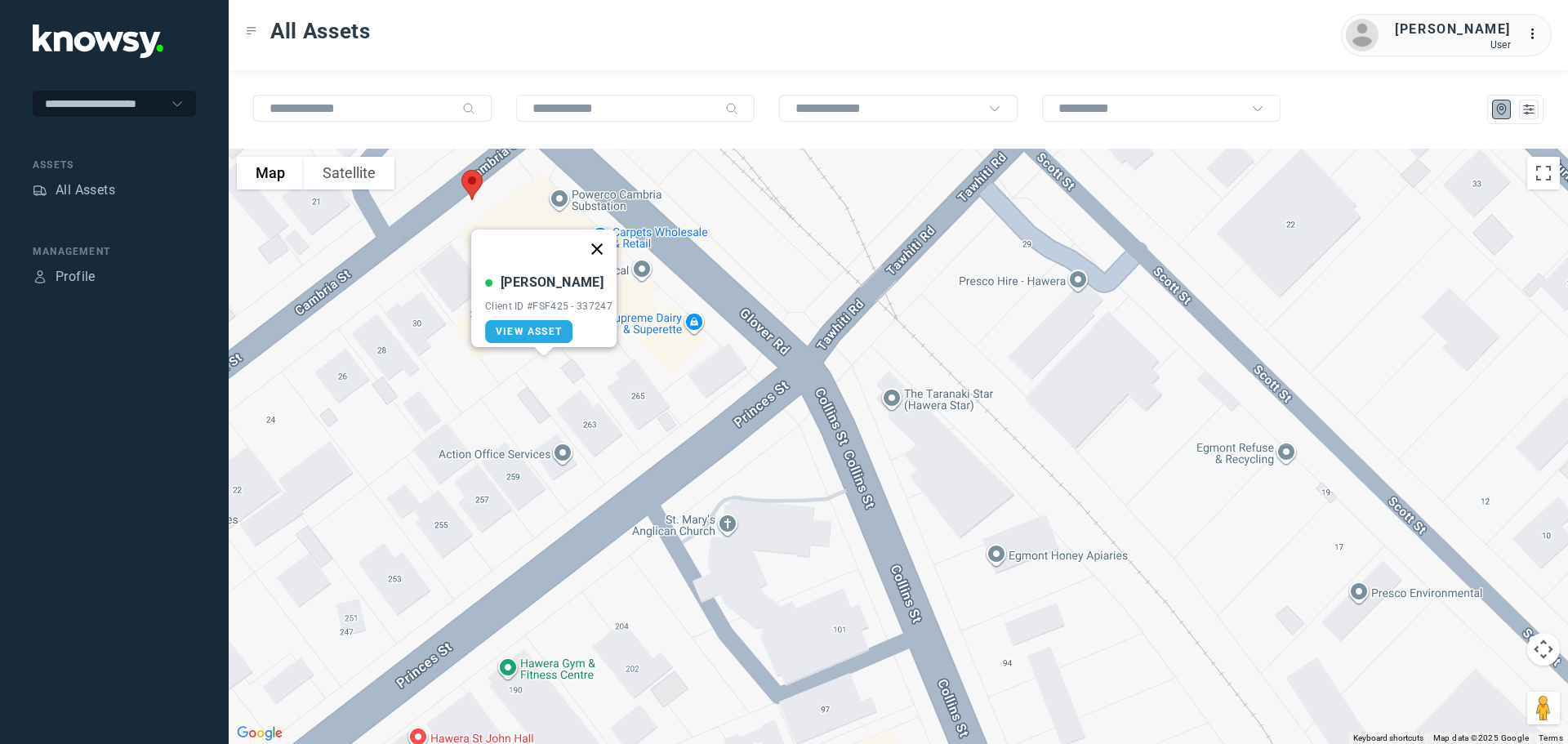
click at [607, 238] on button "Close" at bounding box center [597, 249] width 39 height 39
